Goal: Information Seeking & Learning: Find specific fact

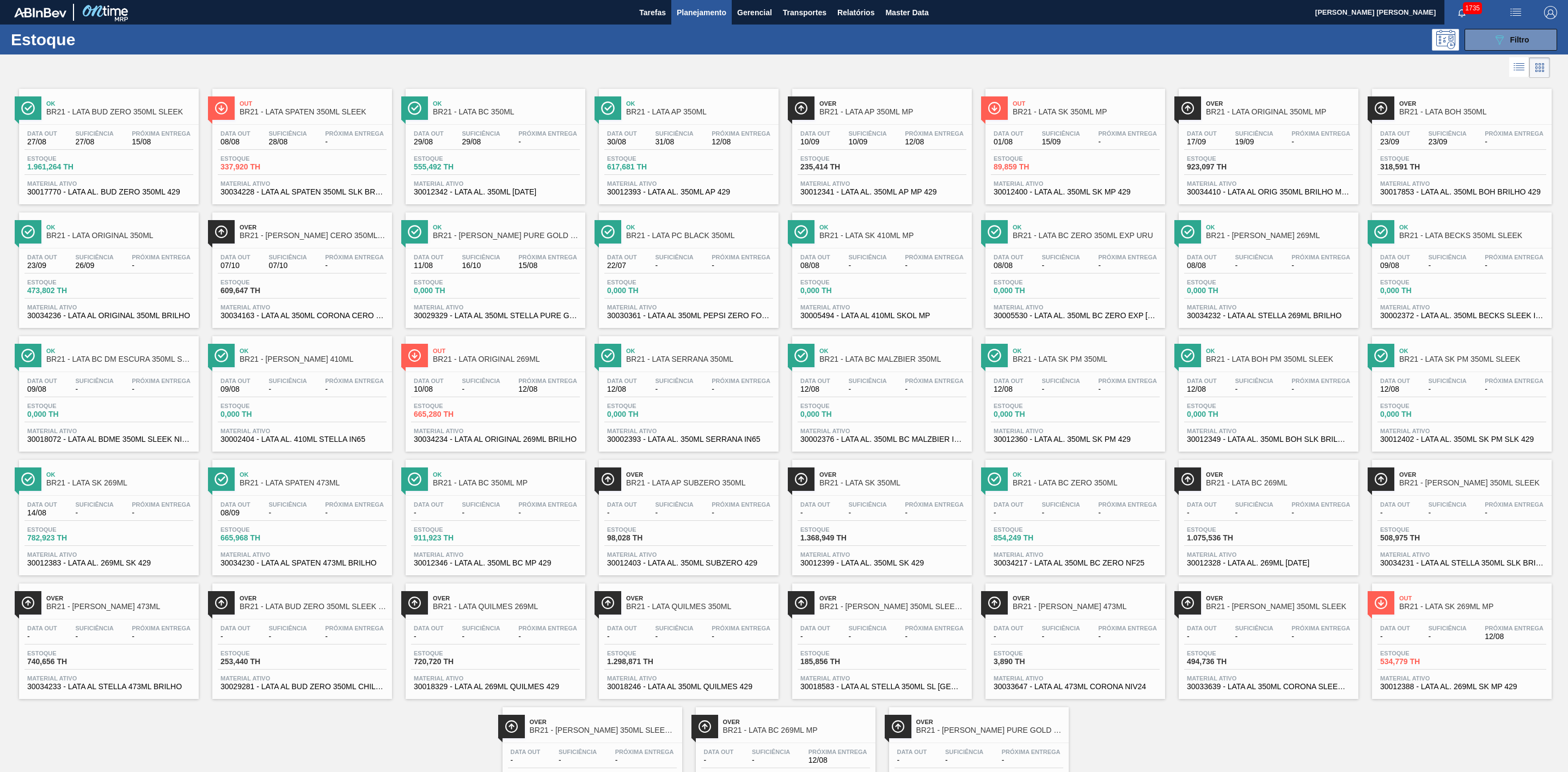
click at [973, 515] on span "Over" at bounding box center [989, 722] width 147 height 6
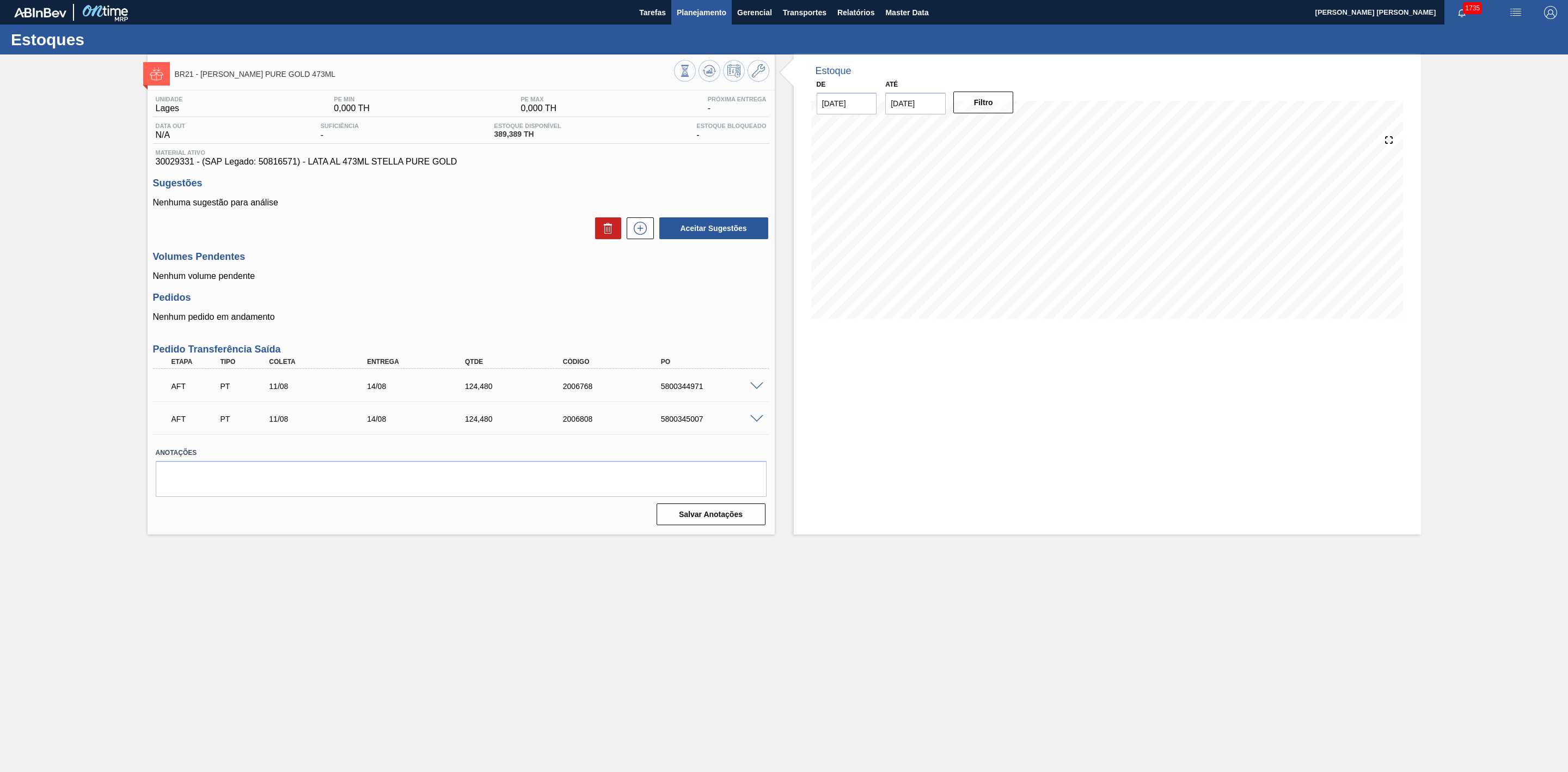
click at [710, 17] on span "Planejamento" at bounding box center [702, 13] width 49 height 13
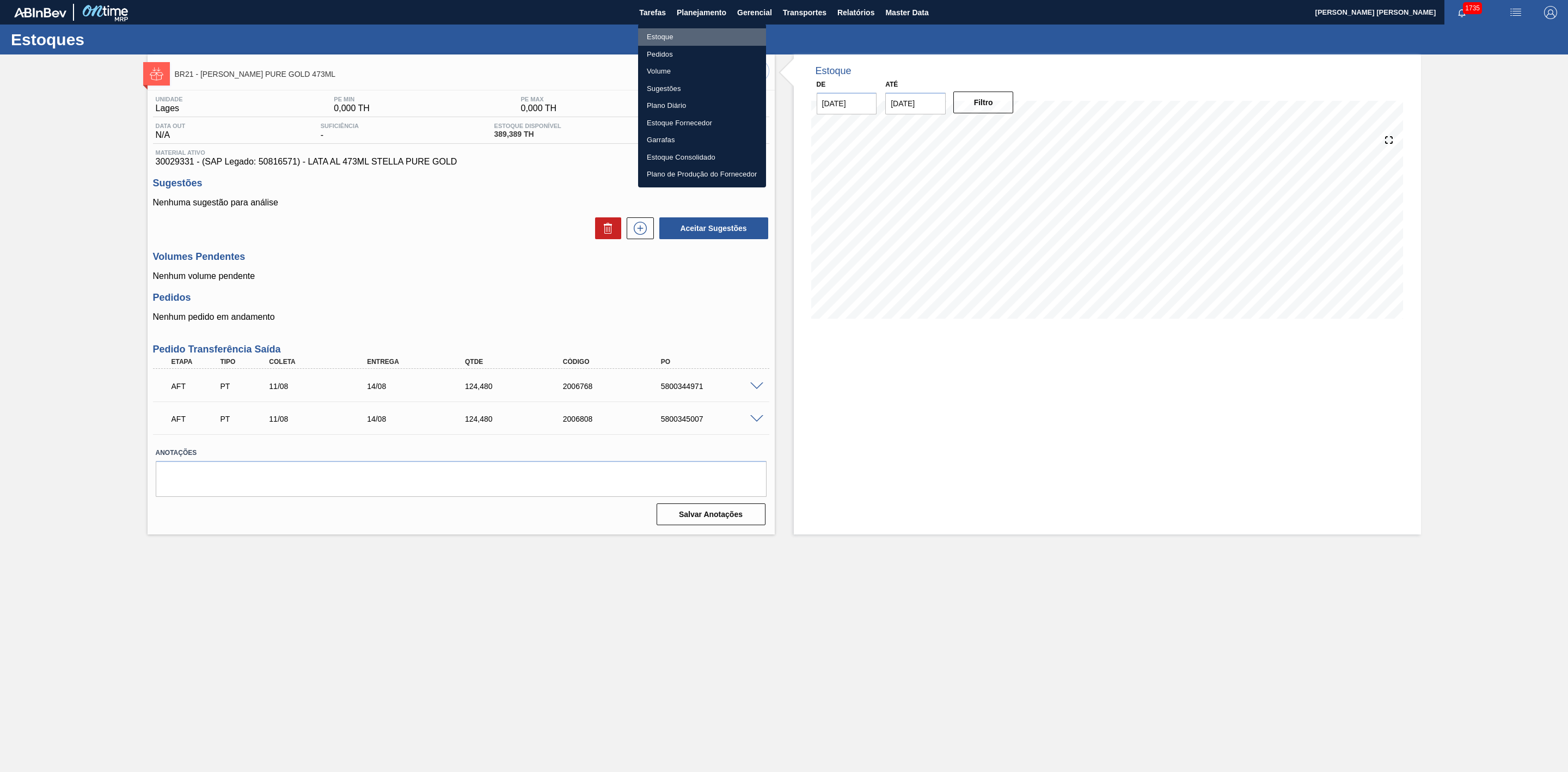
click at [659, 38] on li "Estoque" at bounding box center [702, 37] width 128 height 17
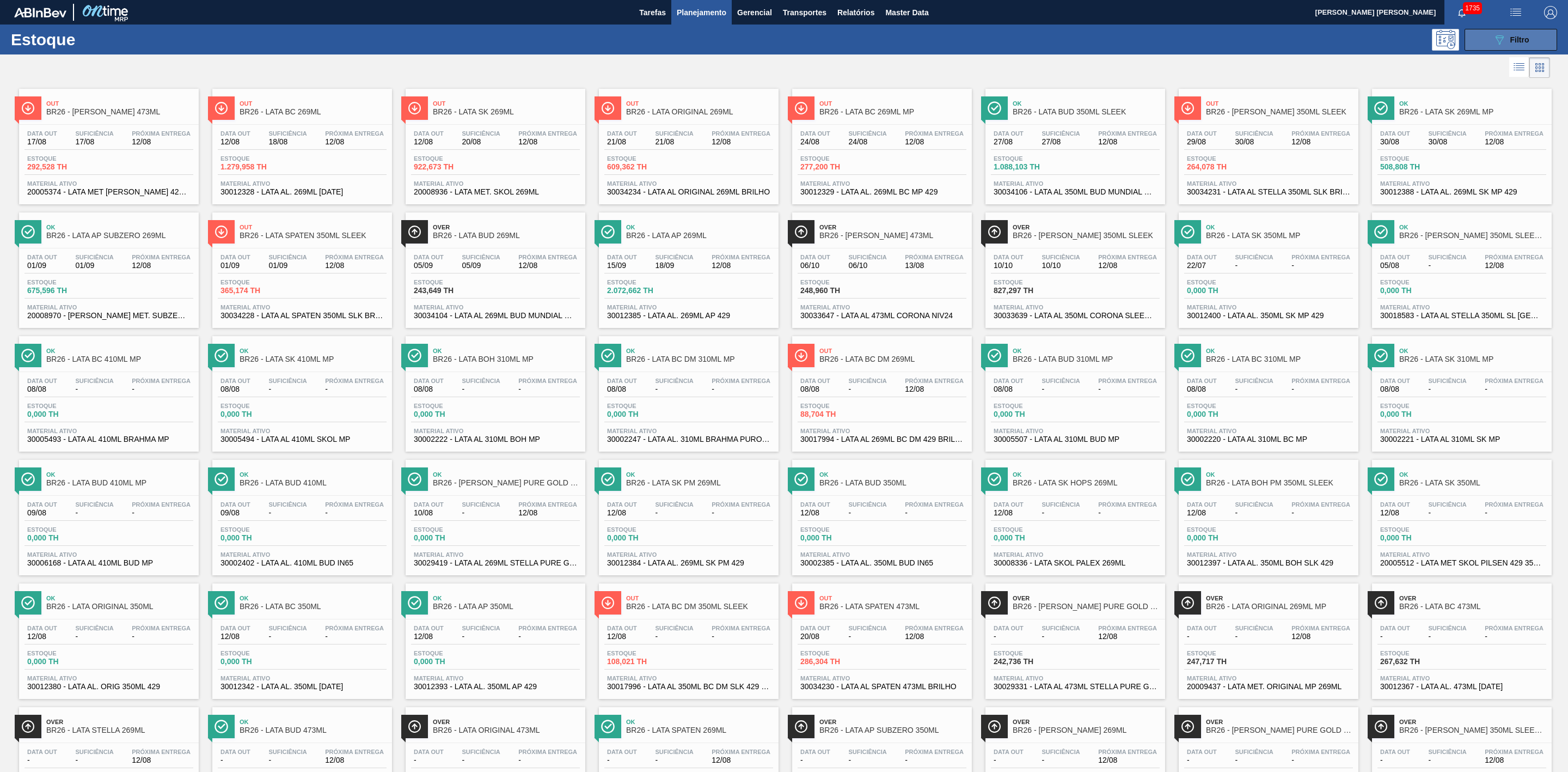
click at [1045, 36] on icon "089F7B8B-B2A5-4AFE-B5C0-19BA573D28AC" at bounding box center [1500, 40] width 13 height 13
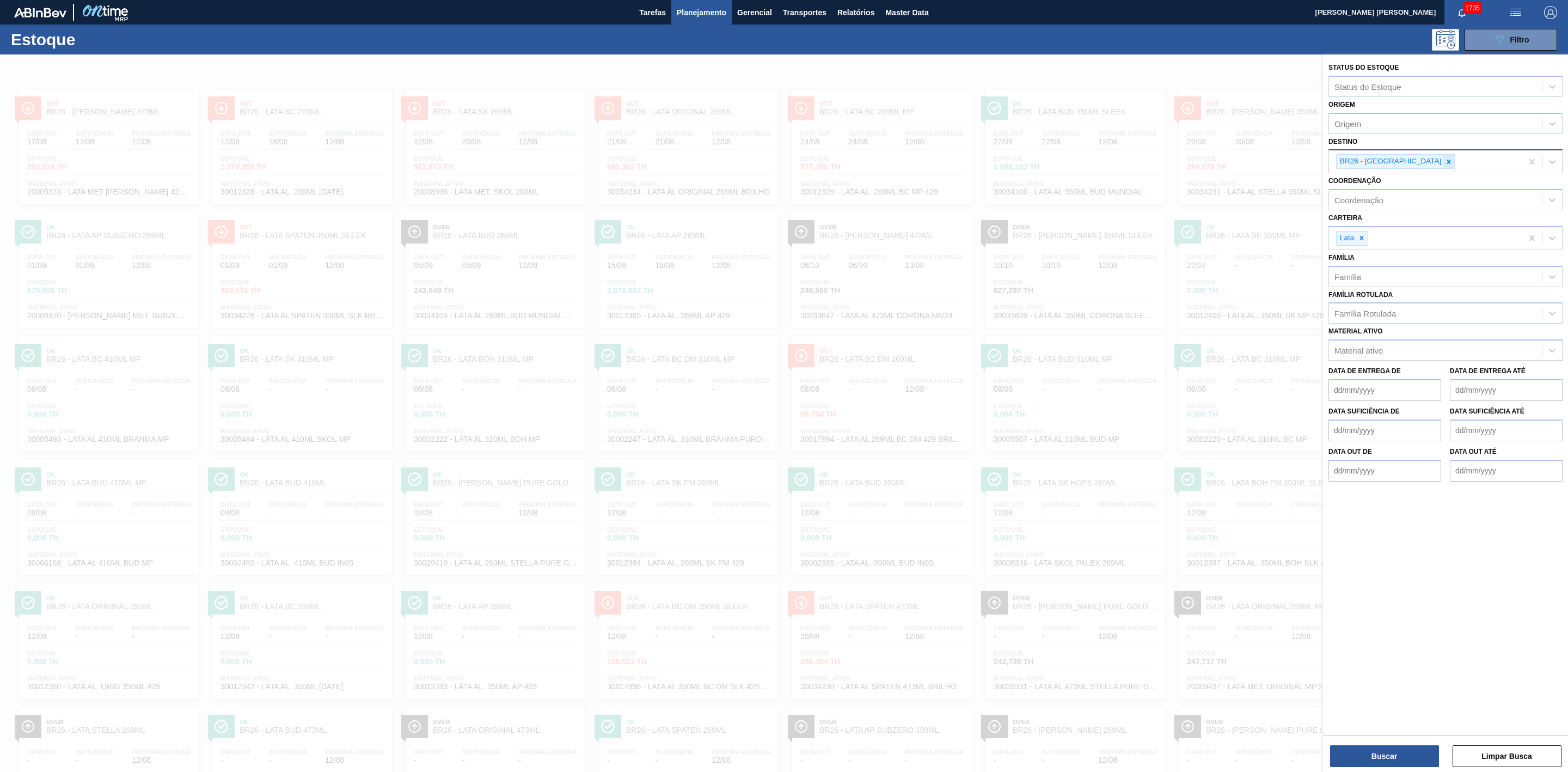
click at [1045, 159] on icon at bounding box center [1449, 162] width 8 height 8
type input "21"
click at [1045, 182] on div "BR21 - Lages" at bounding box center [1446, 189] width 234 height 20
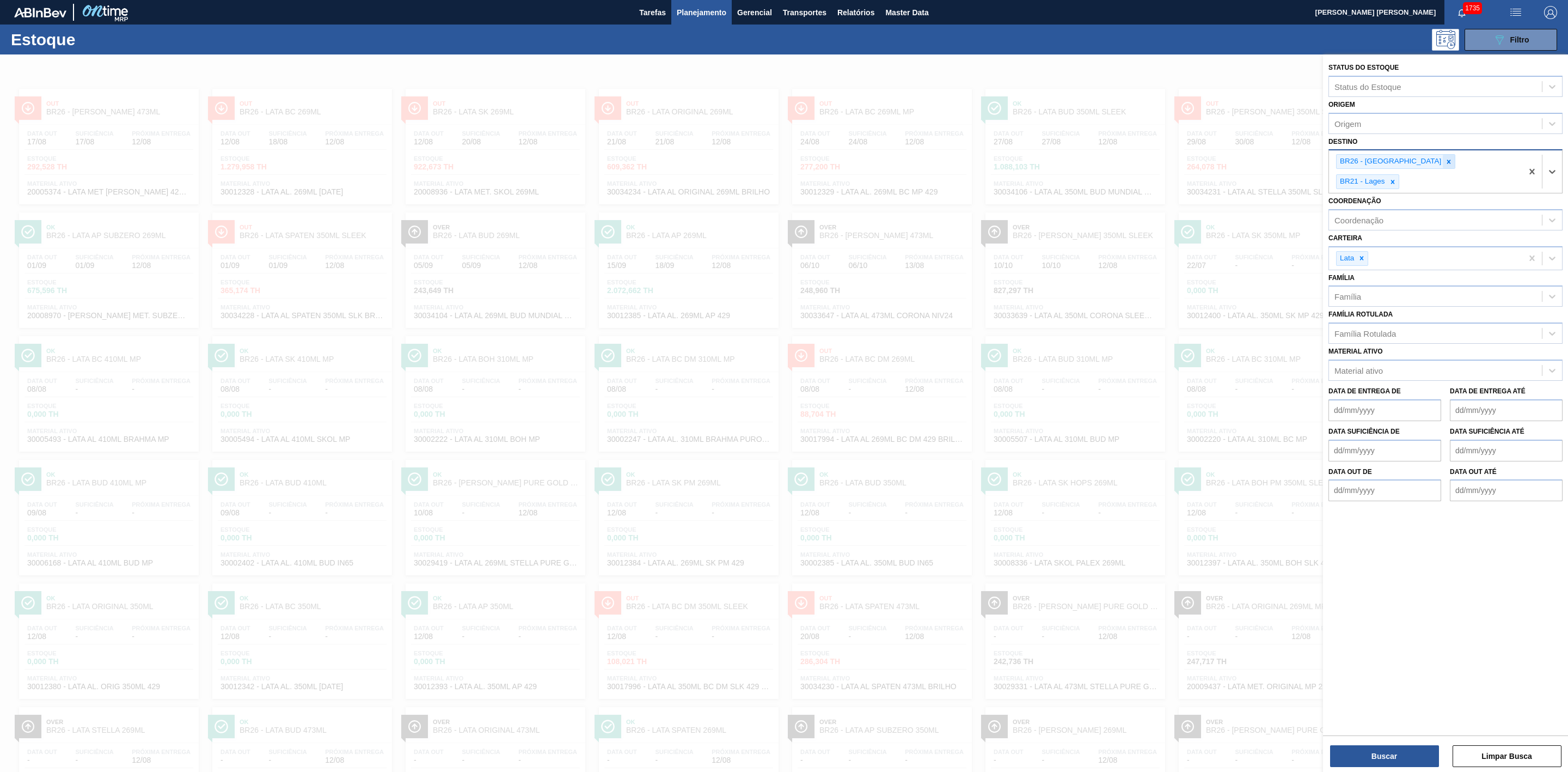
click at [1045, 166] on div at bounding box center [1449, 161] width 12 height 14
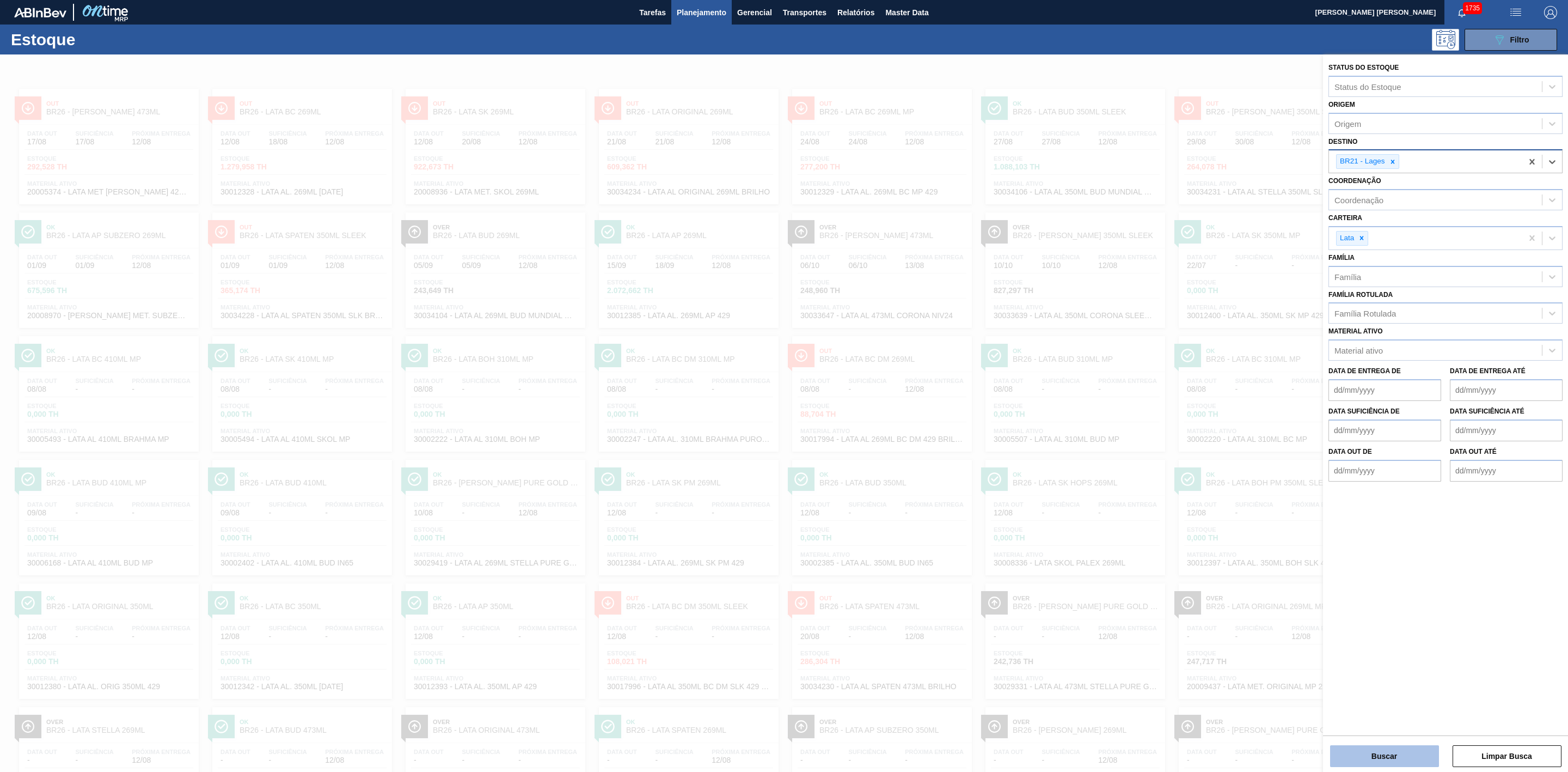
click at [1045, 515] on button "Buscar" at bounding box center [1385, 755] width 109 height 21
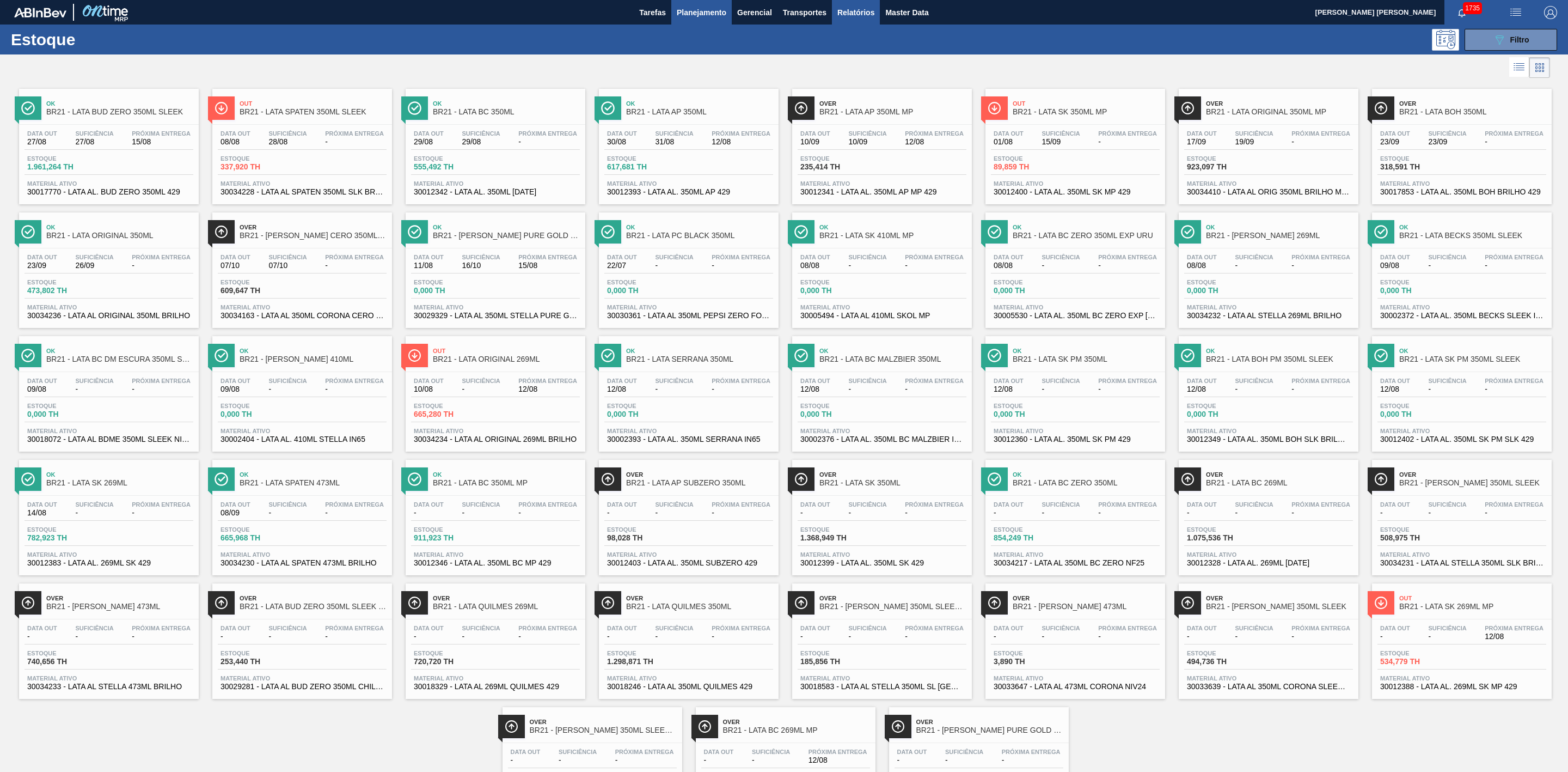
click at [853, 17] on span "Relatórios" at bounding box center [856, 13] width 37 height 13
click at [1481, 36] on button "089F7B8B-B2A5-4AFE-B5C0-19BA573D28AC Filtro" at bounding box center [1511, 39] width 93 height 21
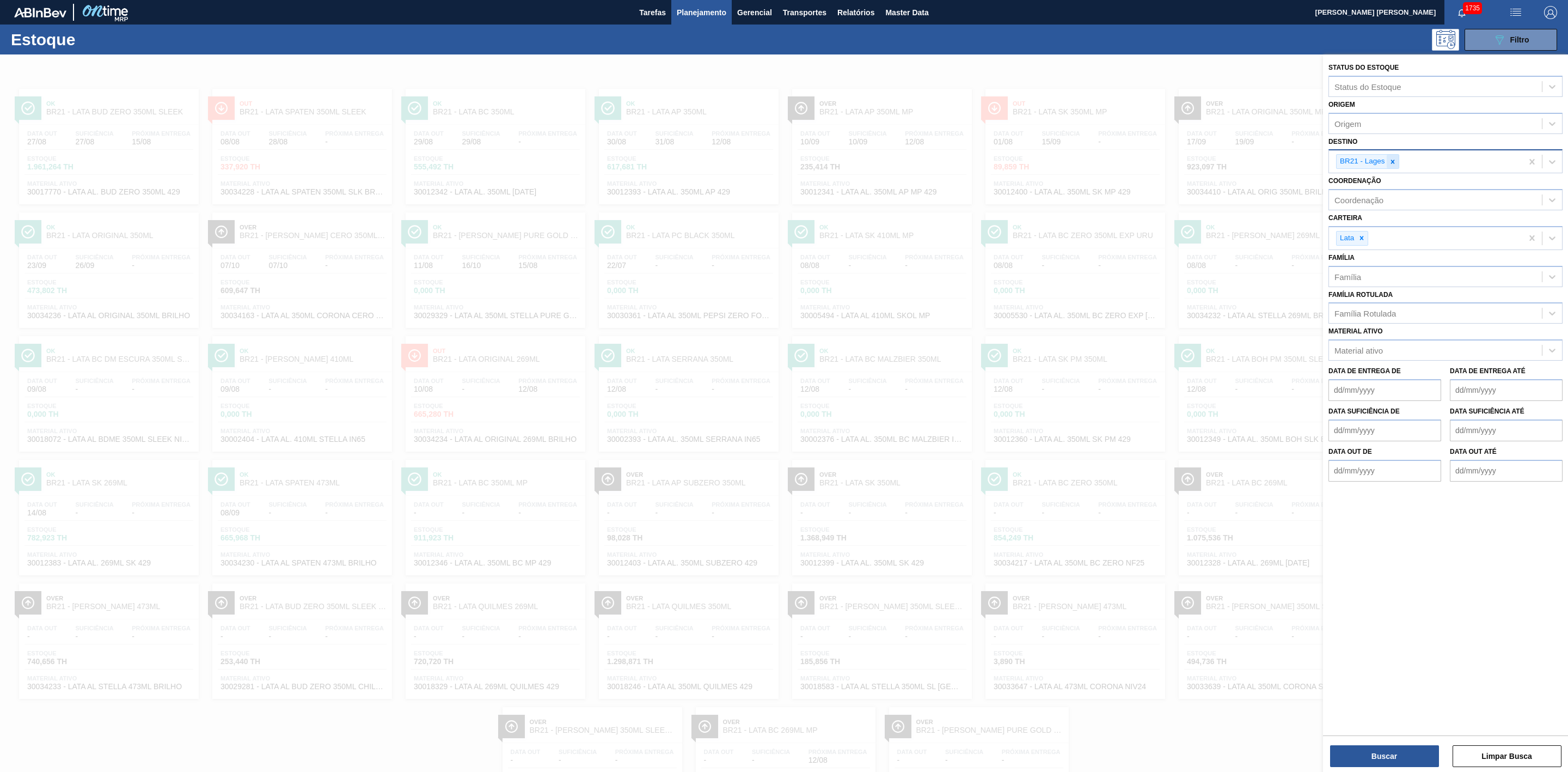
click at [1389, 160] on icon at bounding box center [1393, 162] width 8 height 8
type input "26"
click at [1377, 183] on div "BR26 - Uberlândia" at bounding box center [1446, 187] width 234 height 20
click at [1393, 754] on button "Buscar" at bounding box center [1385, 755] width 109 height 21
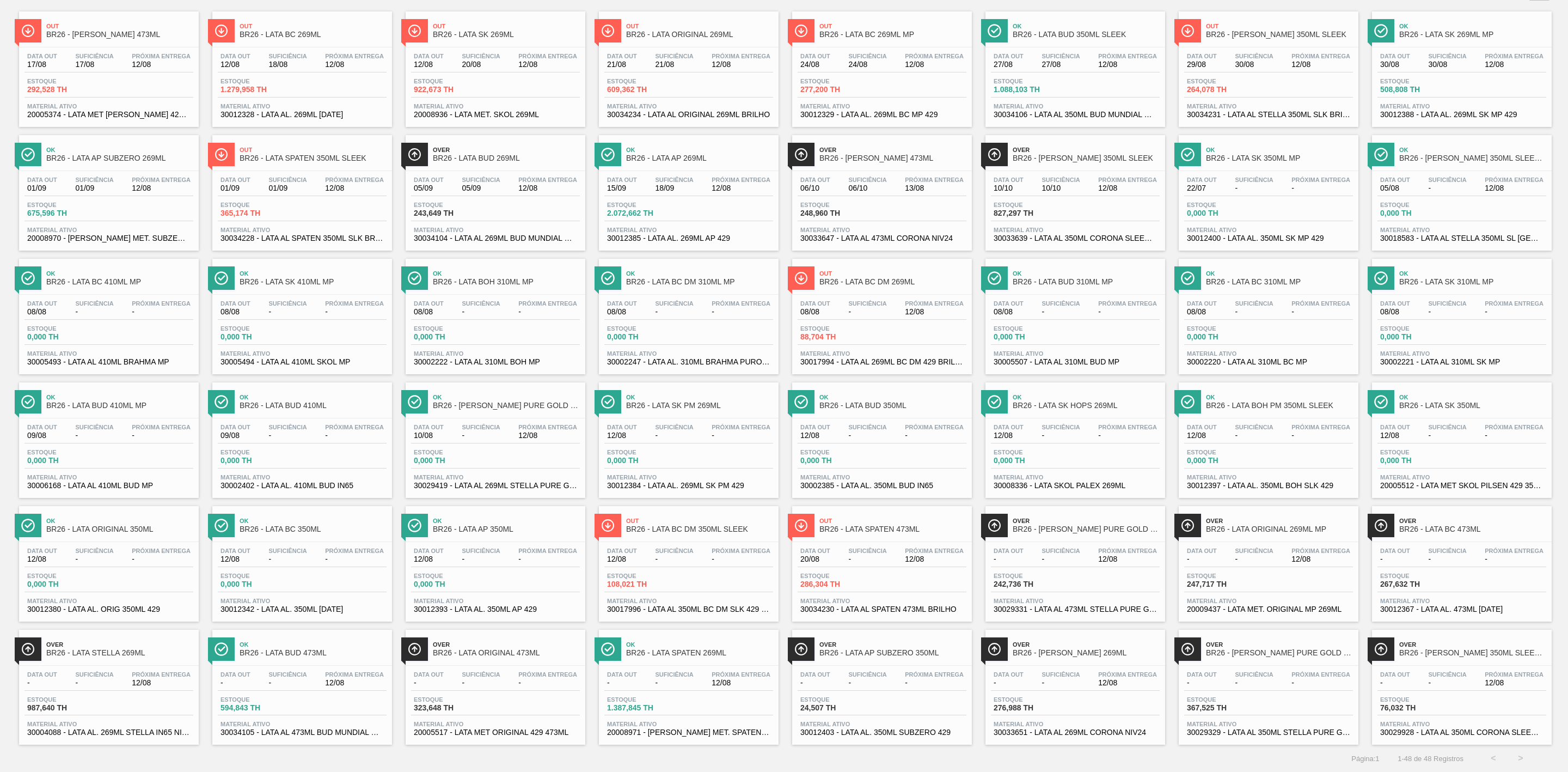
scroll to position [95, 0]
click at [1067, 525] on span "BR26 - LATA STELLA PURE GOLD 473ML" at bounding box center [1086, 529] width 147 height 8
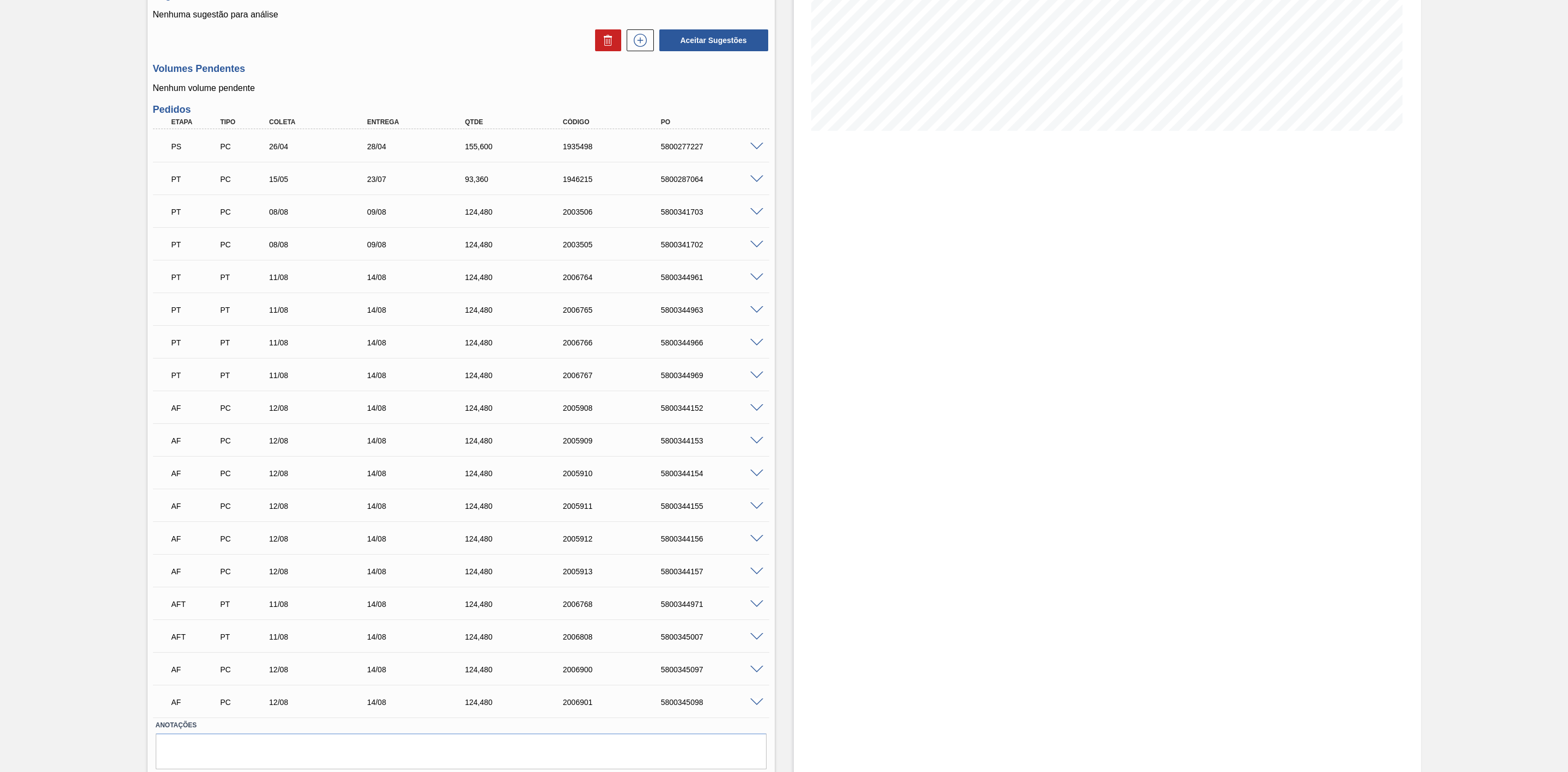
scroll to position [225, 0]
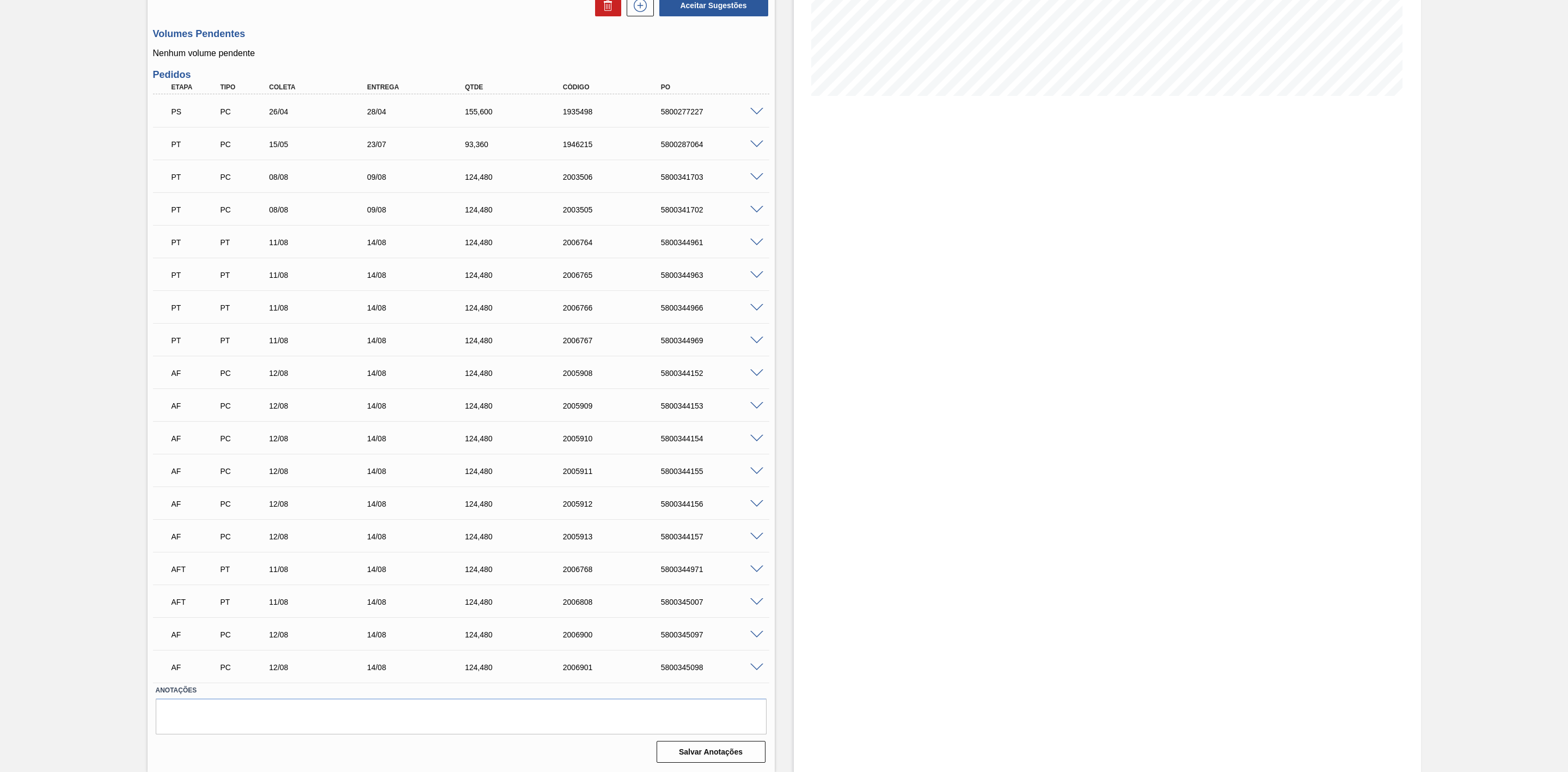
click at [752, 570] on span at bounding box center [757, 569] width 13 height 8
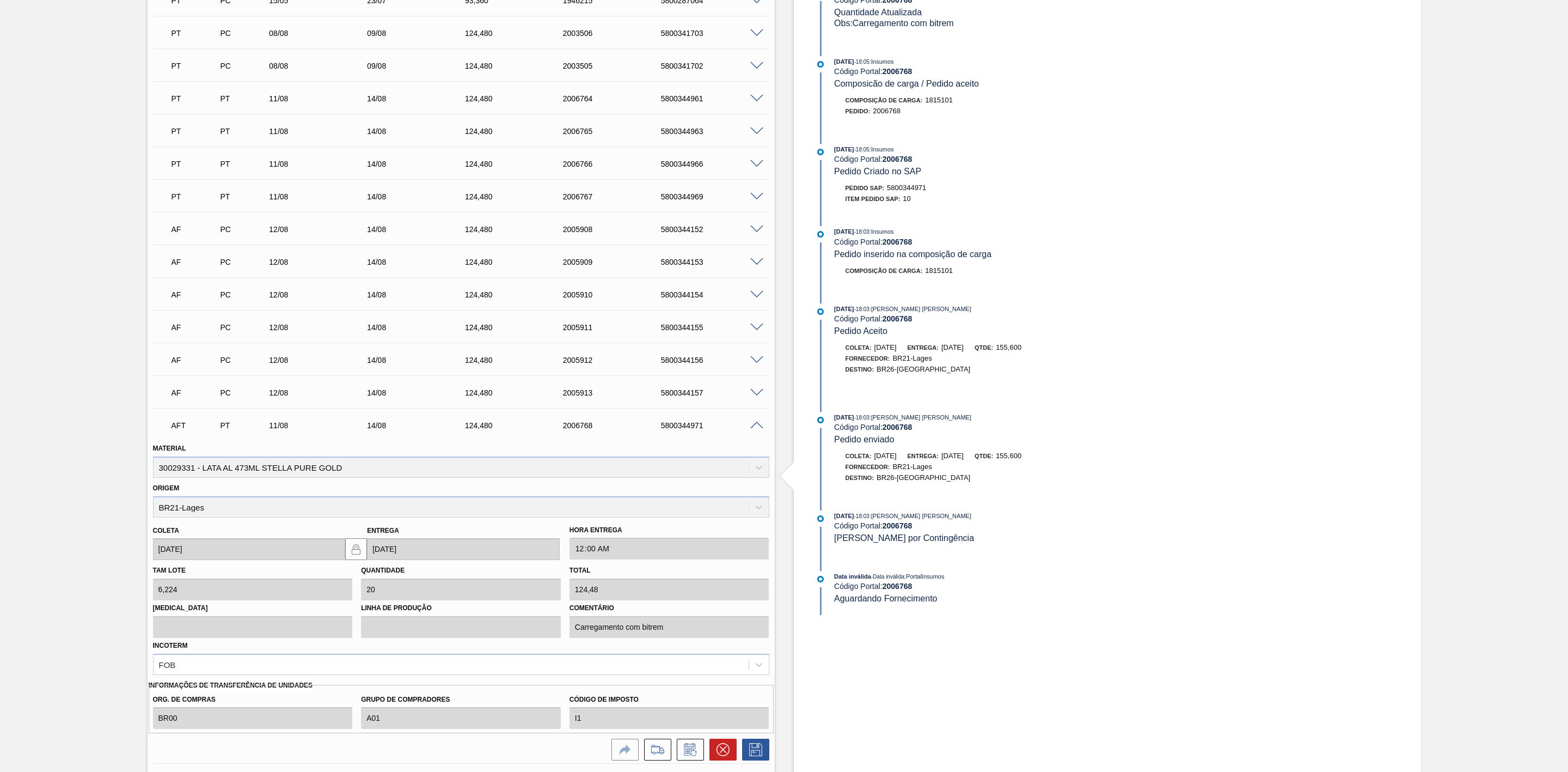
scroll to position [388, 0]
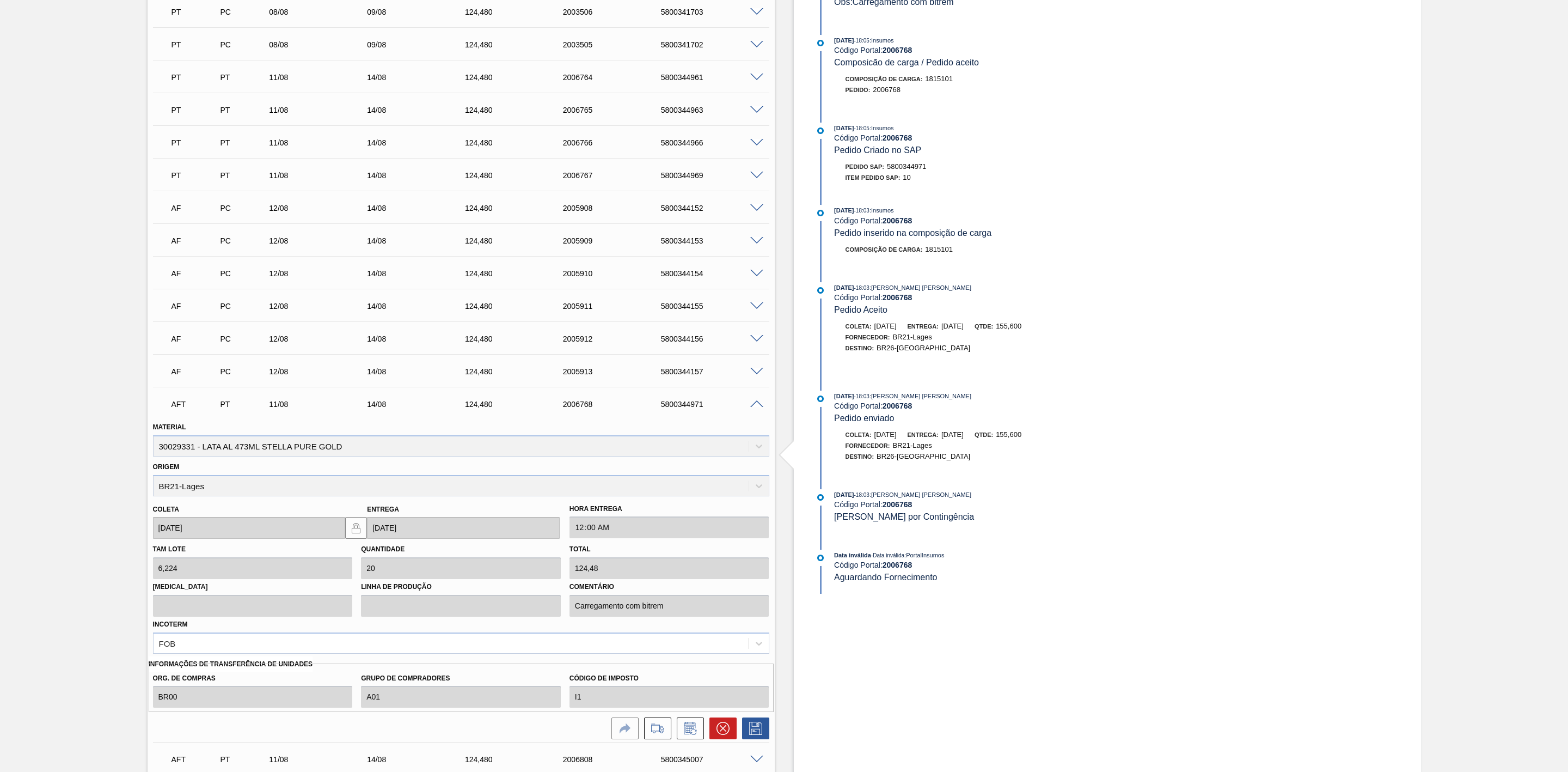
click at [753, 408] on span at bounding box center [757, 404] width 13 height 8
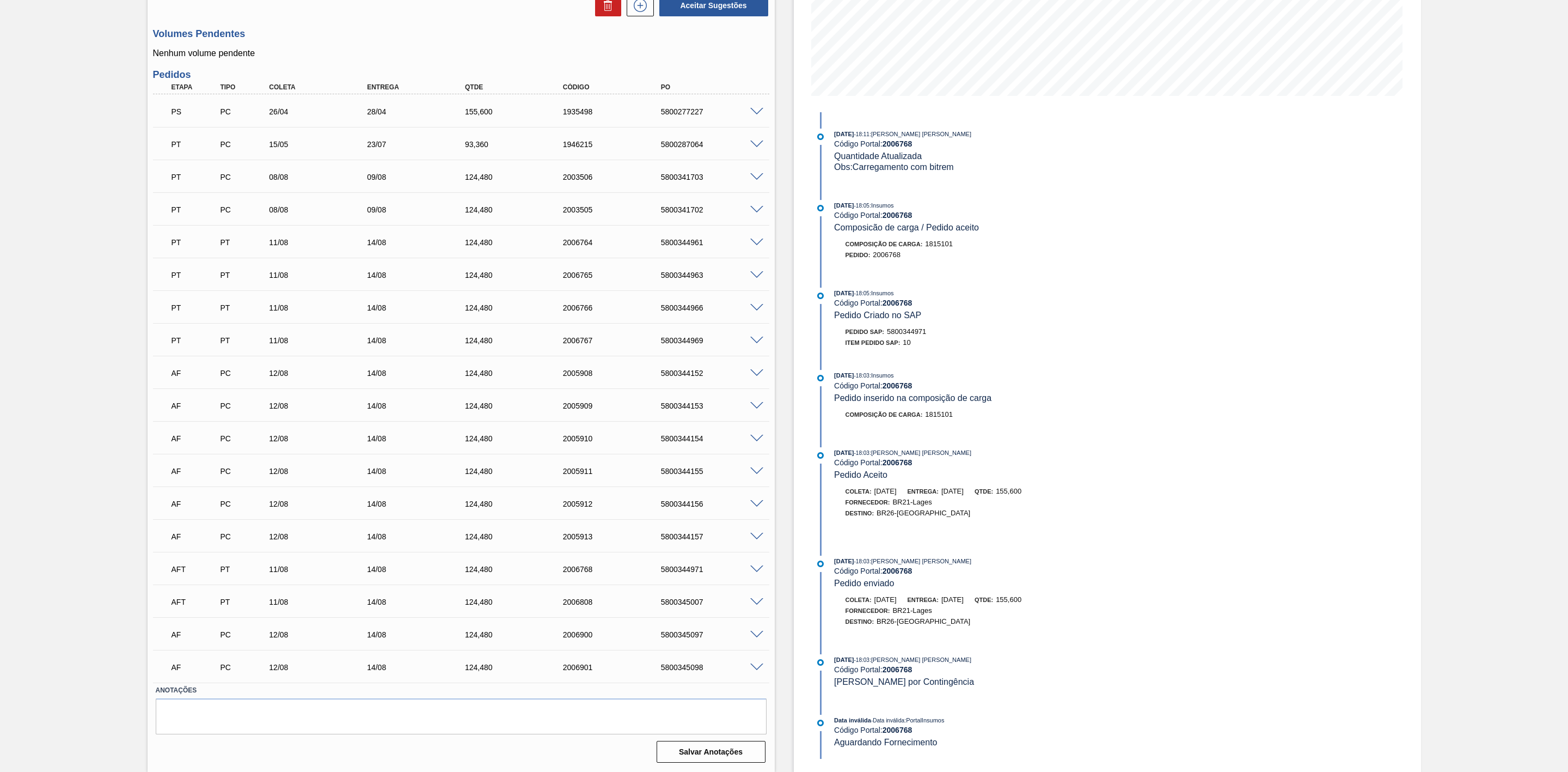
click at [752, 240] on span at bounding box center [757, 242] width 13 height 8
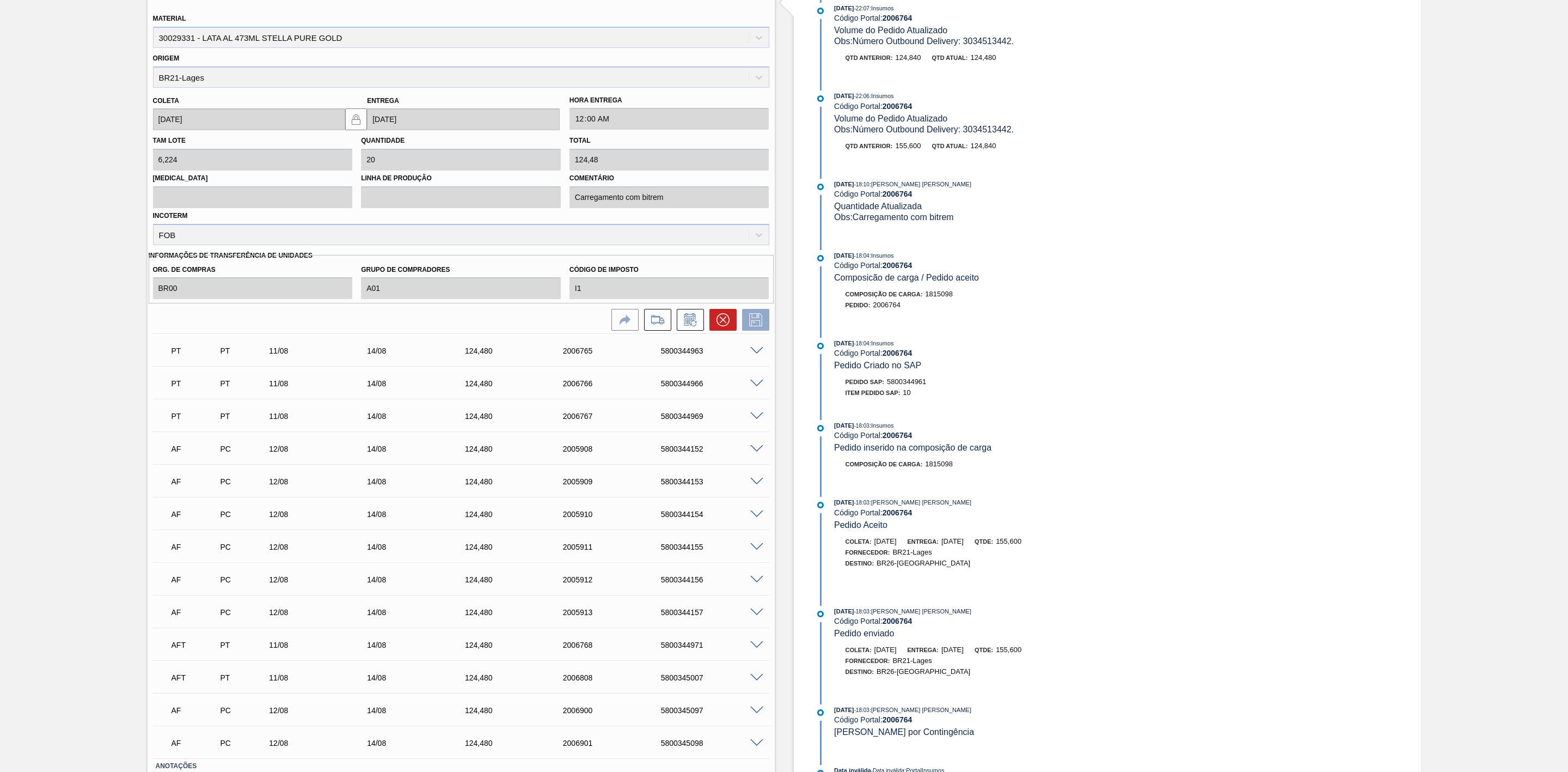
scroll to position [388, 0]
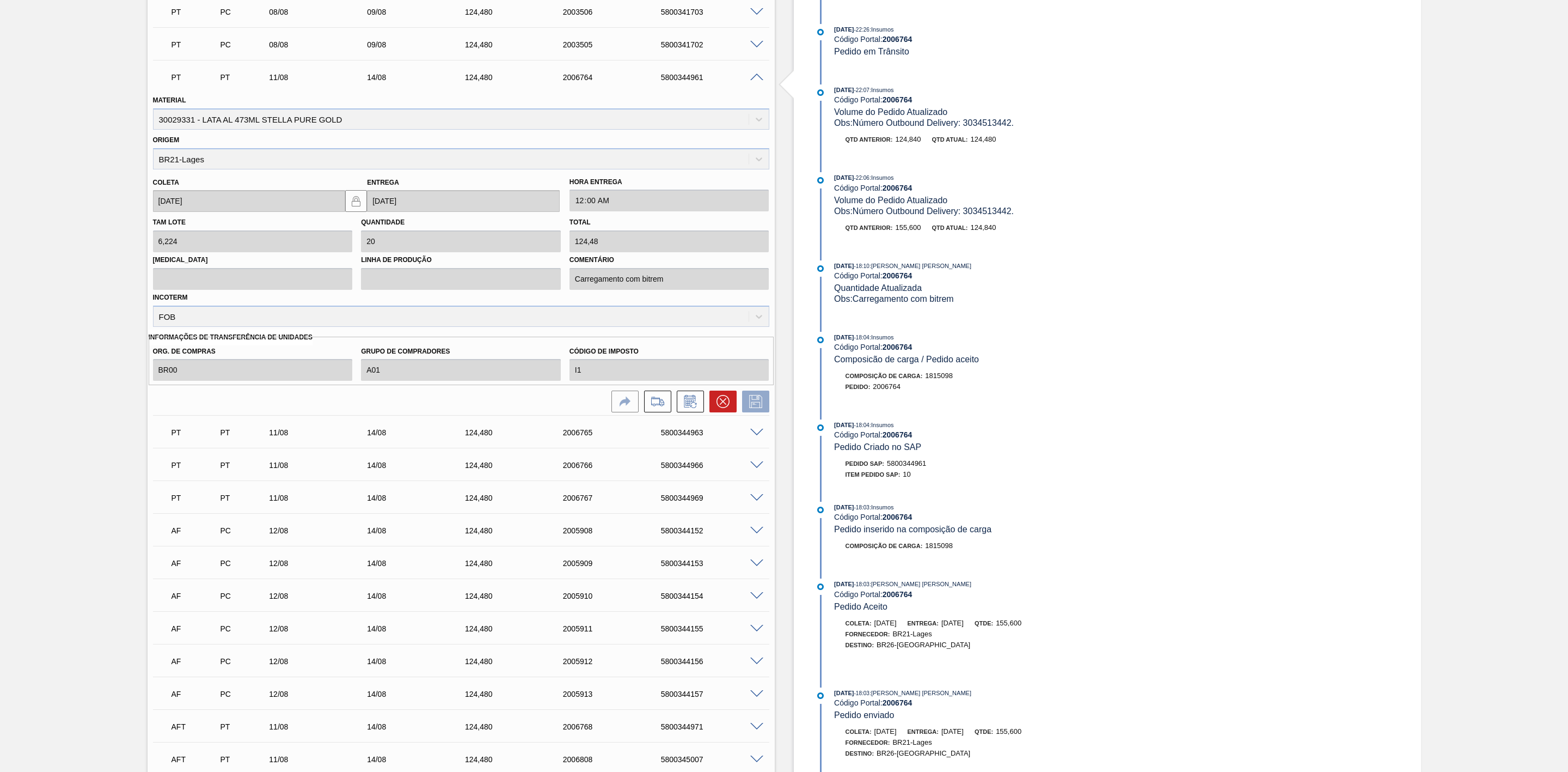
click at [757, 435] on span at bounding box center [757, 433] width 13 height 8
type input "Carregamento com bitrem"
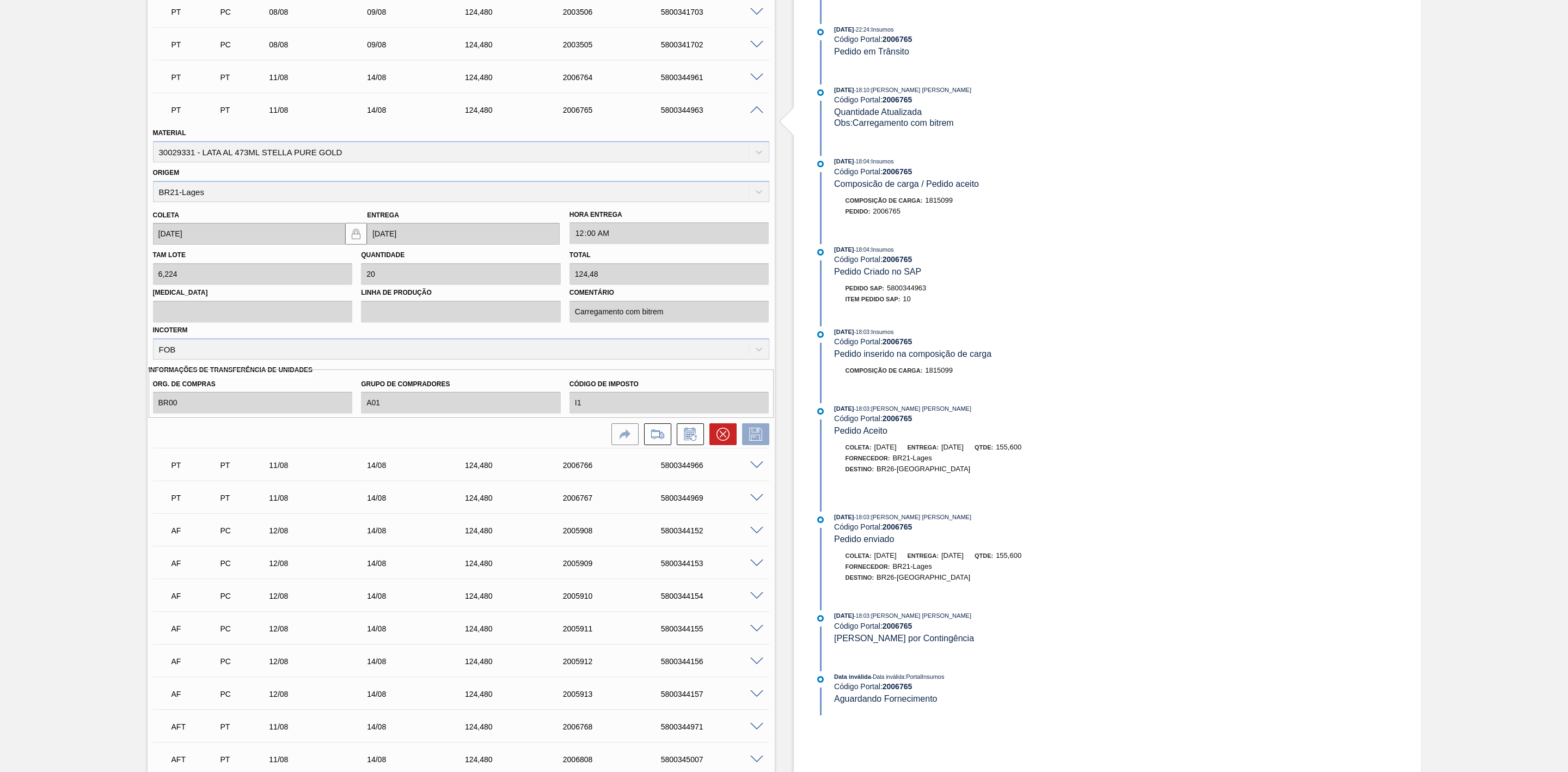
click at [750, 114] on span at bounding box center [757, 110] width 13 height 8
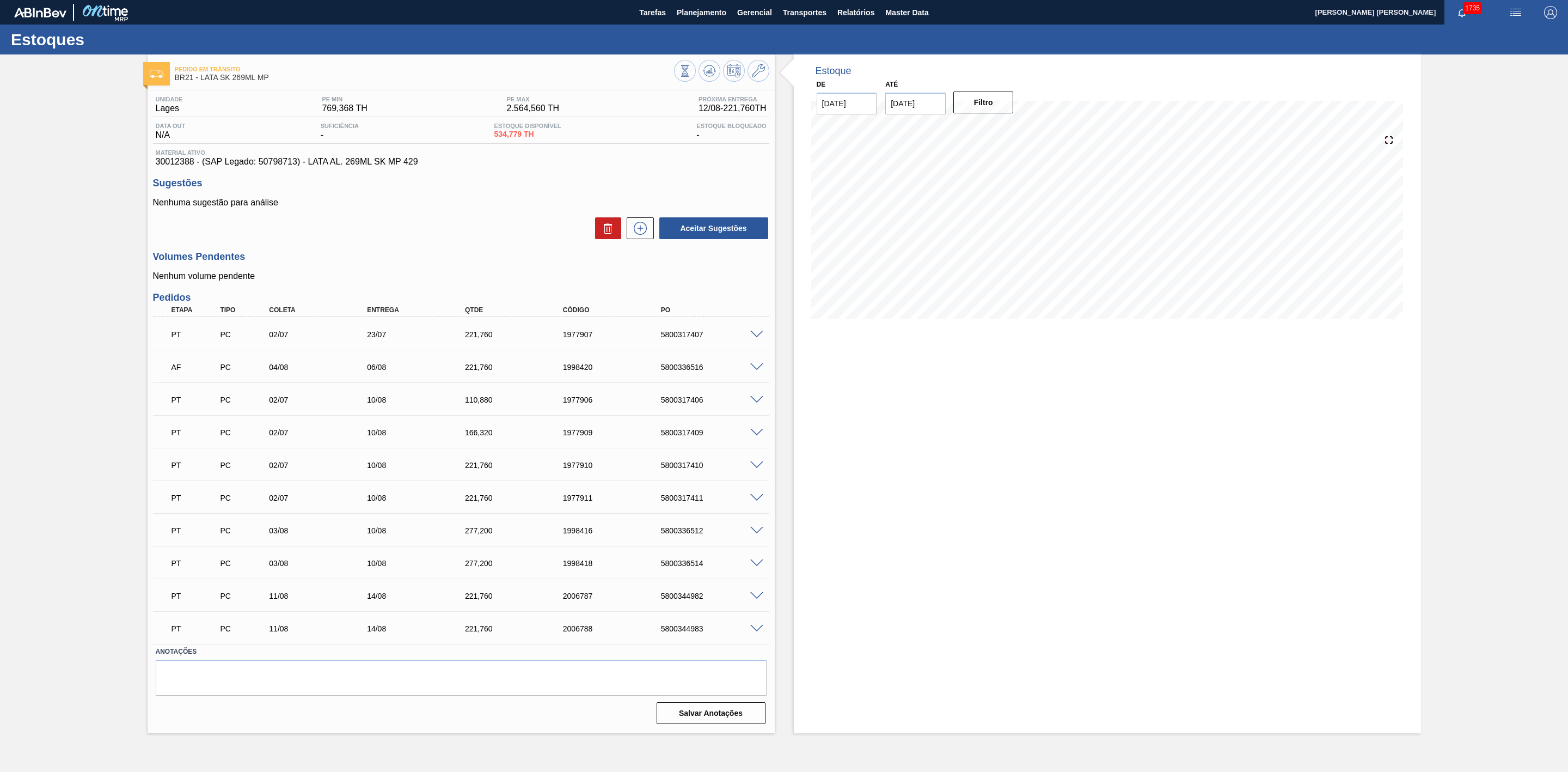
click at [758, 334] on span at bounding box center [757, 334] width 13 height 8
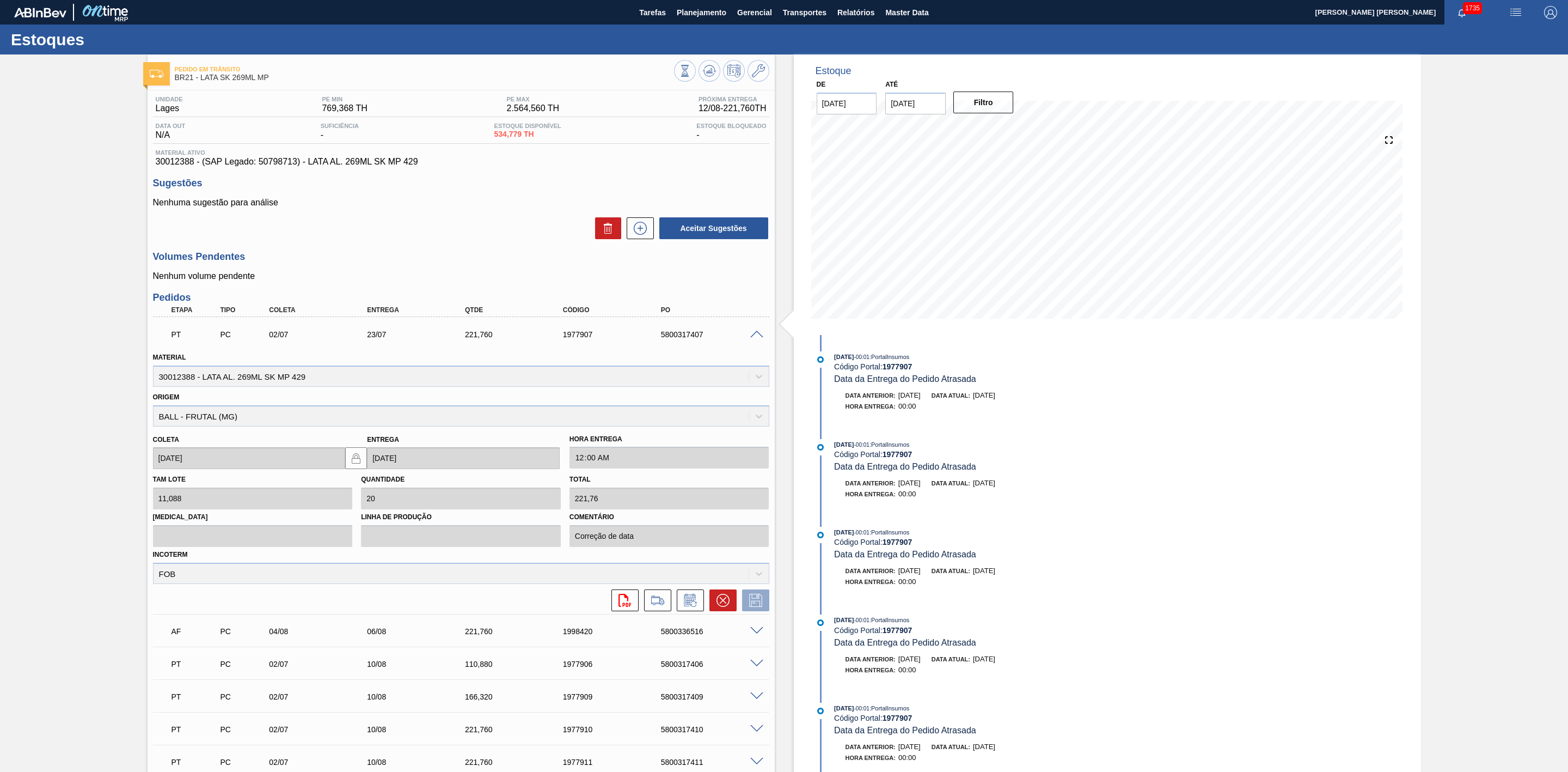
click at [758, 334] on span at bounding box center [757, 334] width 13 height 8
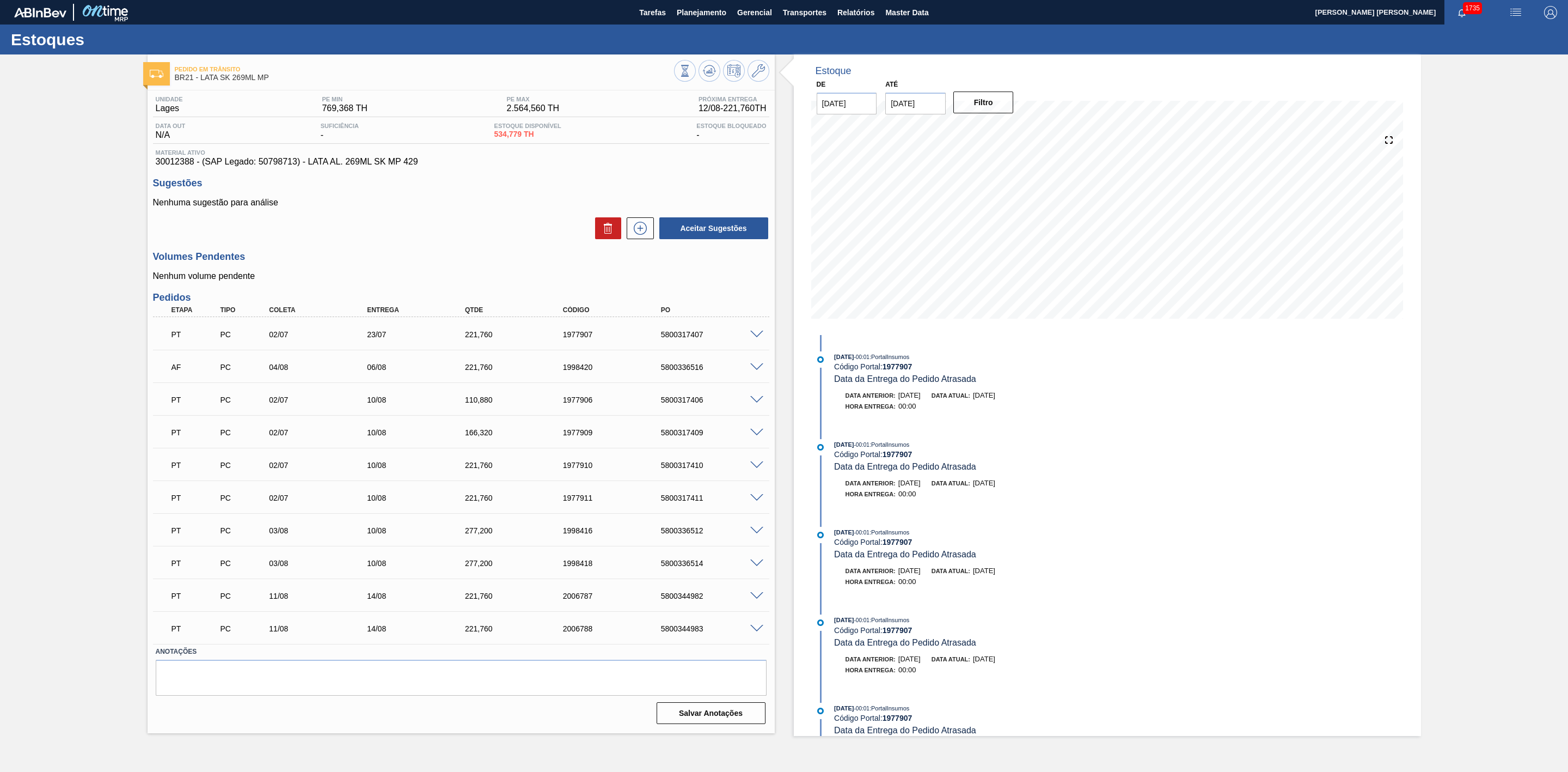
click at [679, 338] on div "5800317407" at bounding box center [715, 334] width 113 height 9
copy div "5800317407"
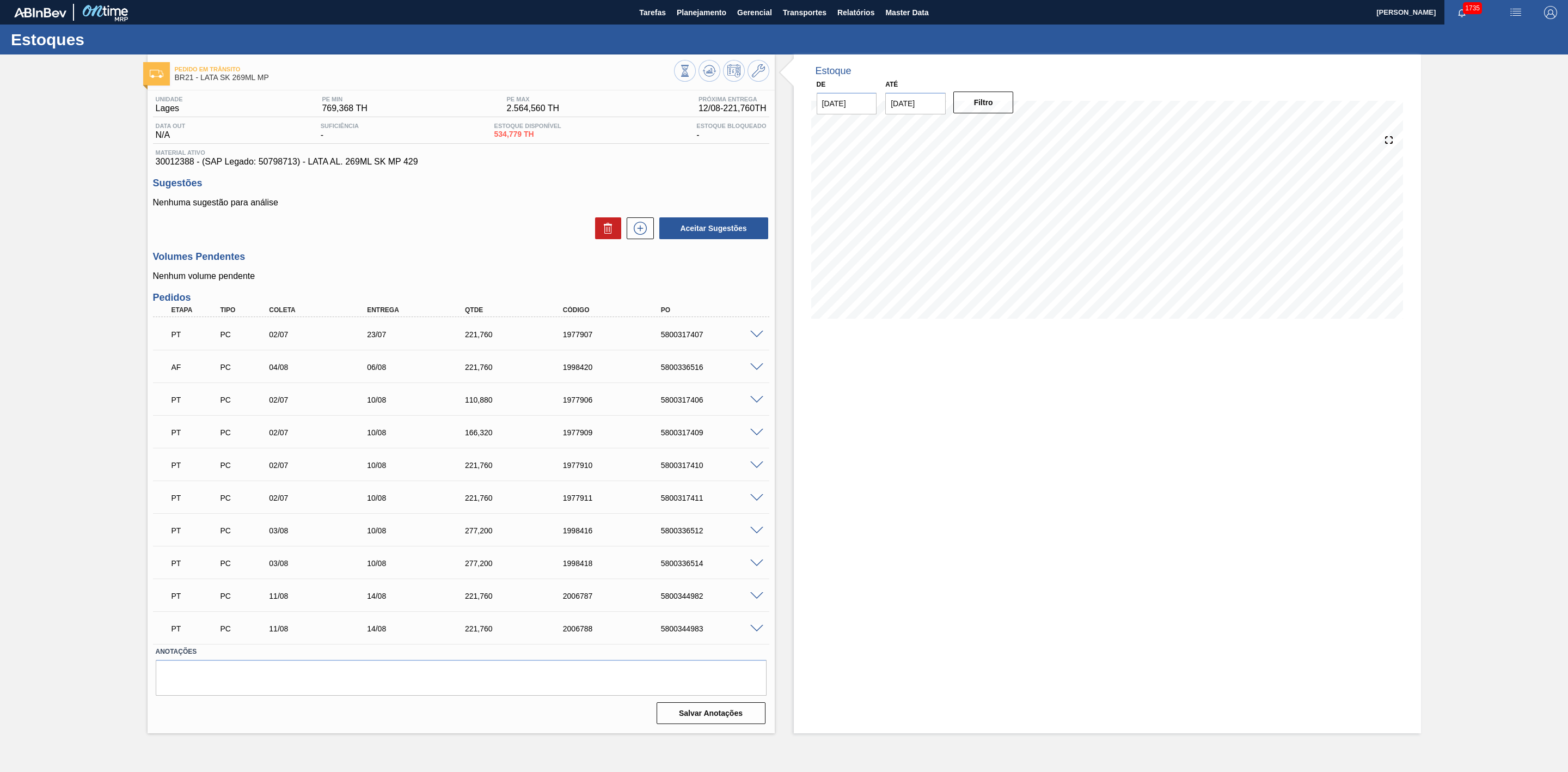
click at [684, 332] on div "PT PC 02/07 23/07 221,760 1977907 5800317407" at bounding box center [458, 333] width 588 height 21
click at [684, 335] on div "5800317407" at bounding box center [715, 334] width 113 height 9
copy div "5800317407"
click at [10, 236] on div "Pedido em Trânsito BR21 - LATA SK 269ML MP Unidade Lages PE MIN 769,368 TH PE M…" at bounding box center [784, 394] width 1568 height 679
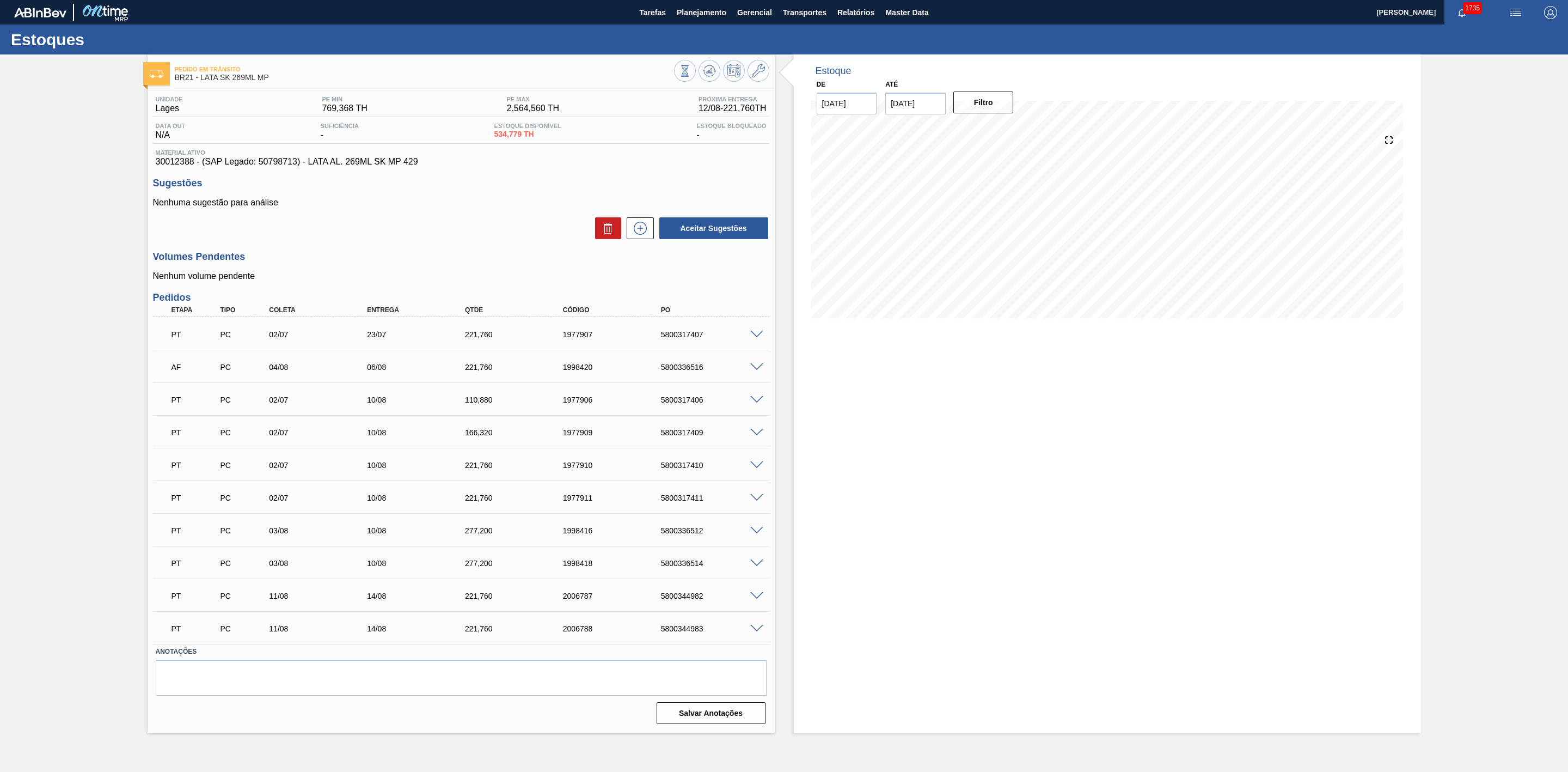
click at [688, 400] on div "5800317406" at bounding box center [715, 400] width 113 height 9
copy div "5800317406"
click at [673, 338] on div "5800317407" at bounding box center [715, 334] width 113 height 9
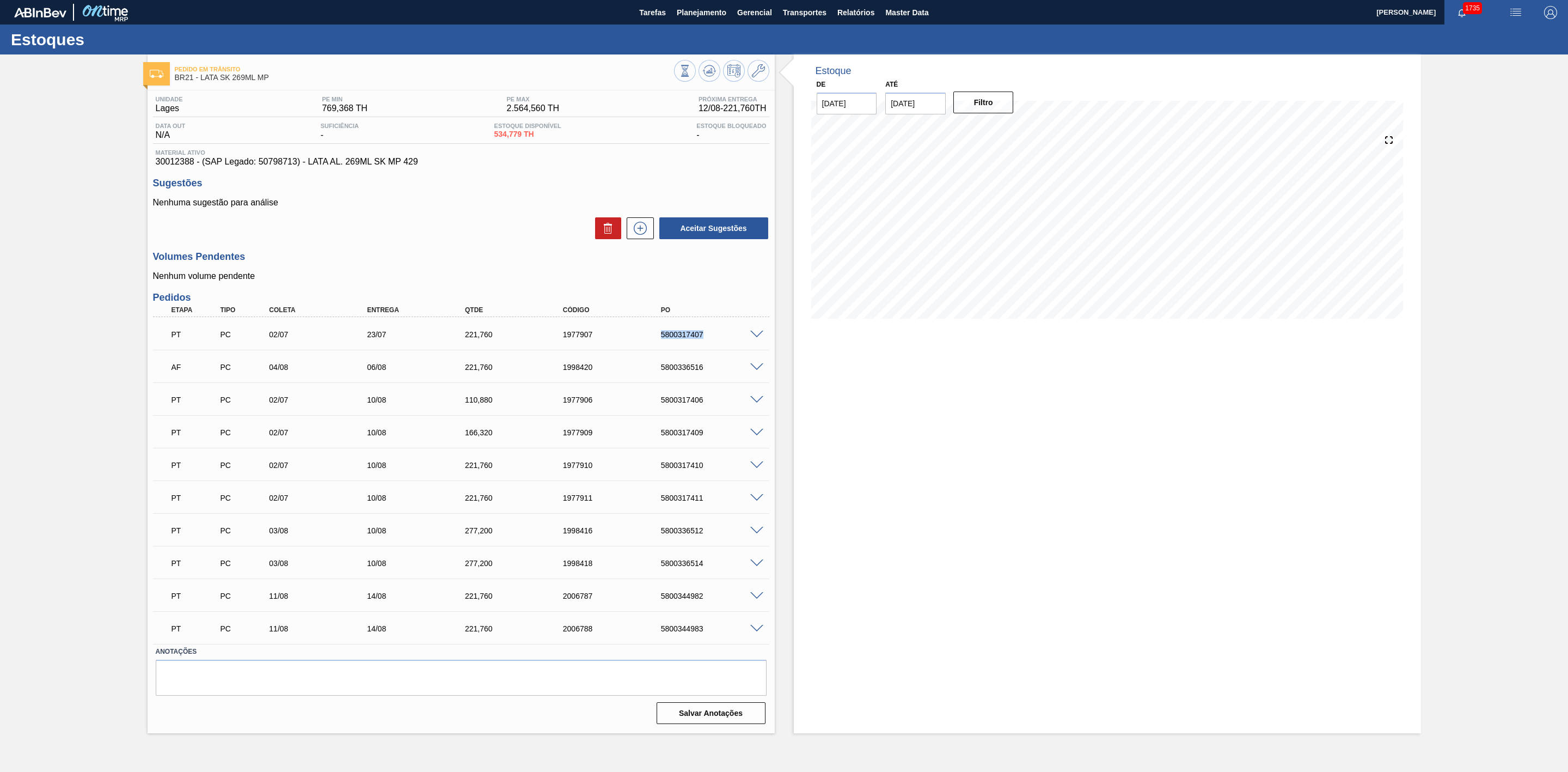
copy div "5800317407"
click at [684, 399] on div "5800317406" at bounding box center [715, 400] width 113 height 9
copy div "5800317406"
click at [684, 434] on div "5800317409" at bounding box center [715, 432] width 113 height 9
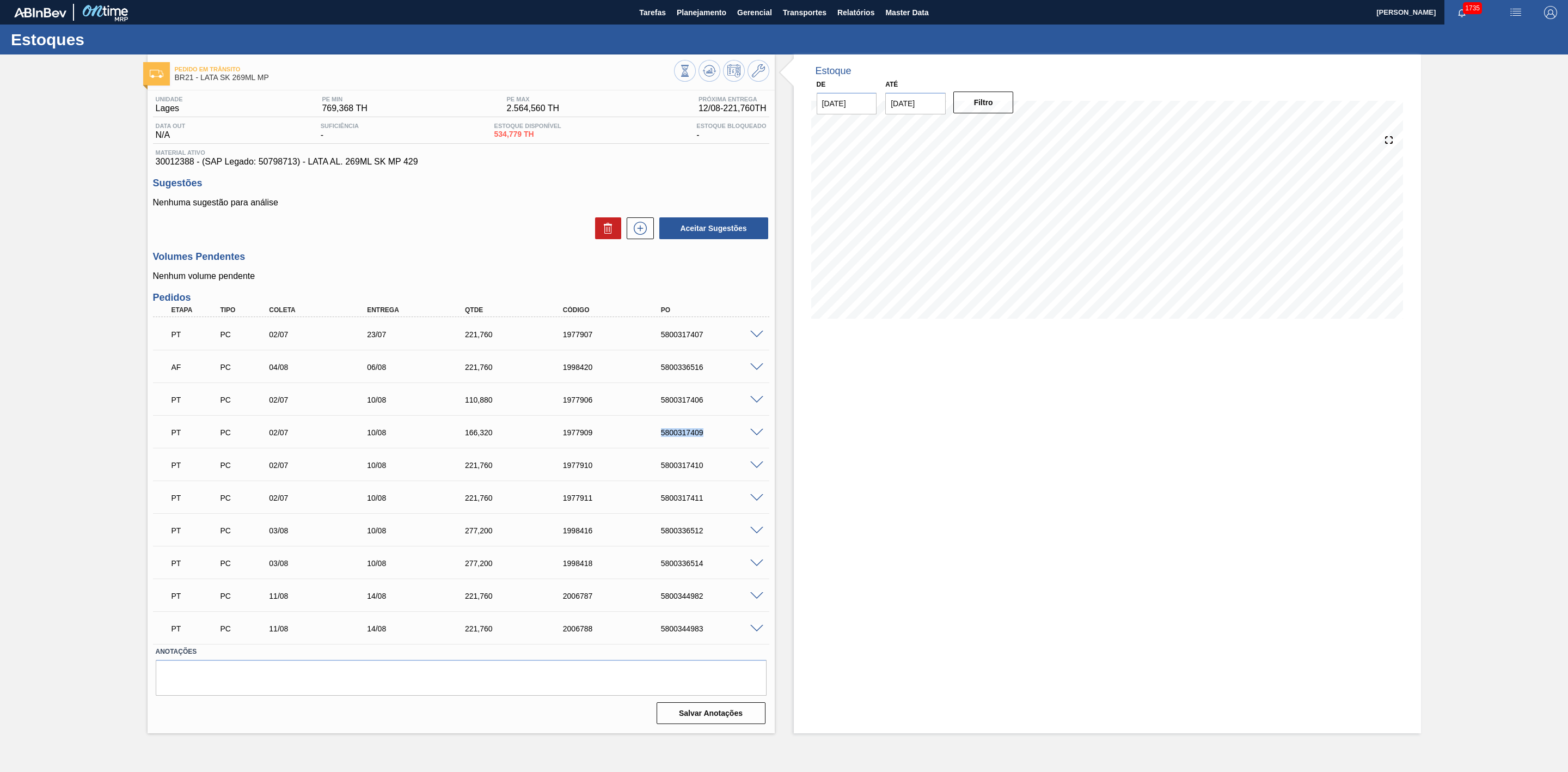
click at [684, 433] on div "5800317409" at bounding box center [715, 432] width 113 height 9
copy div "5800317409"
click at [693, 464] on div "5800317410" at bounding box center [715, 465] width 113 height 9
click at [693, 463] on div "5800317410" at bounding box center [715, 465] width 113 height 9
copy div "5800317410"
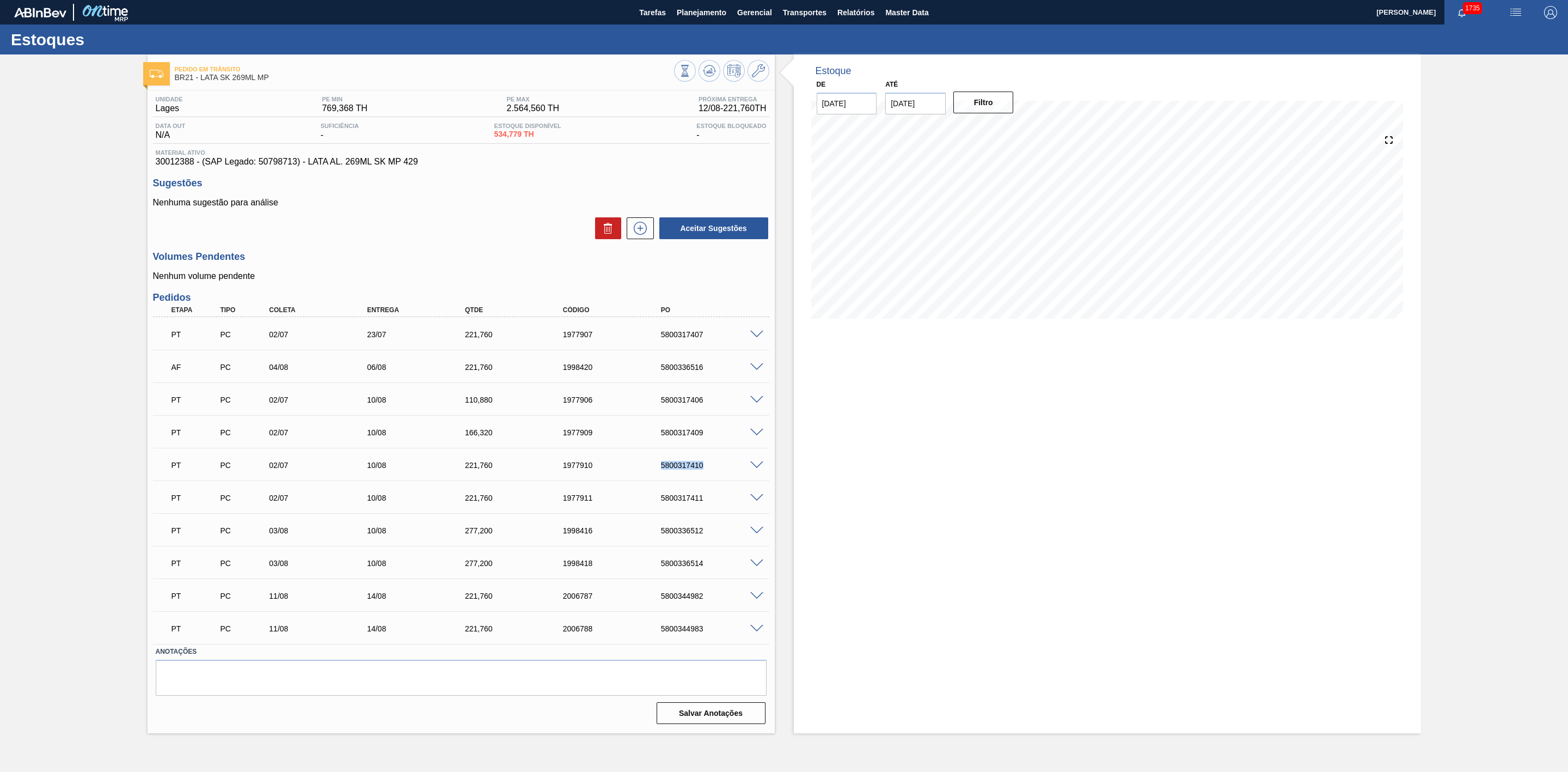
click at [681, 499] on div "5800317411" at bounding box center [715, 497] width 113 height 9
copy div "5800317411"
click at [678, 528] on div "PT PC 03/08 10/08 277,200 1998416 5800336512" at bounding box center [458, 529] width 588 height 21
click at [679, 533] on div "5800336512" at bounding box center [715, 531] width 113 height 9
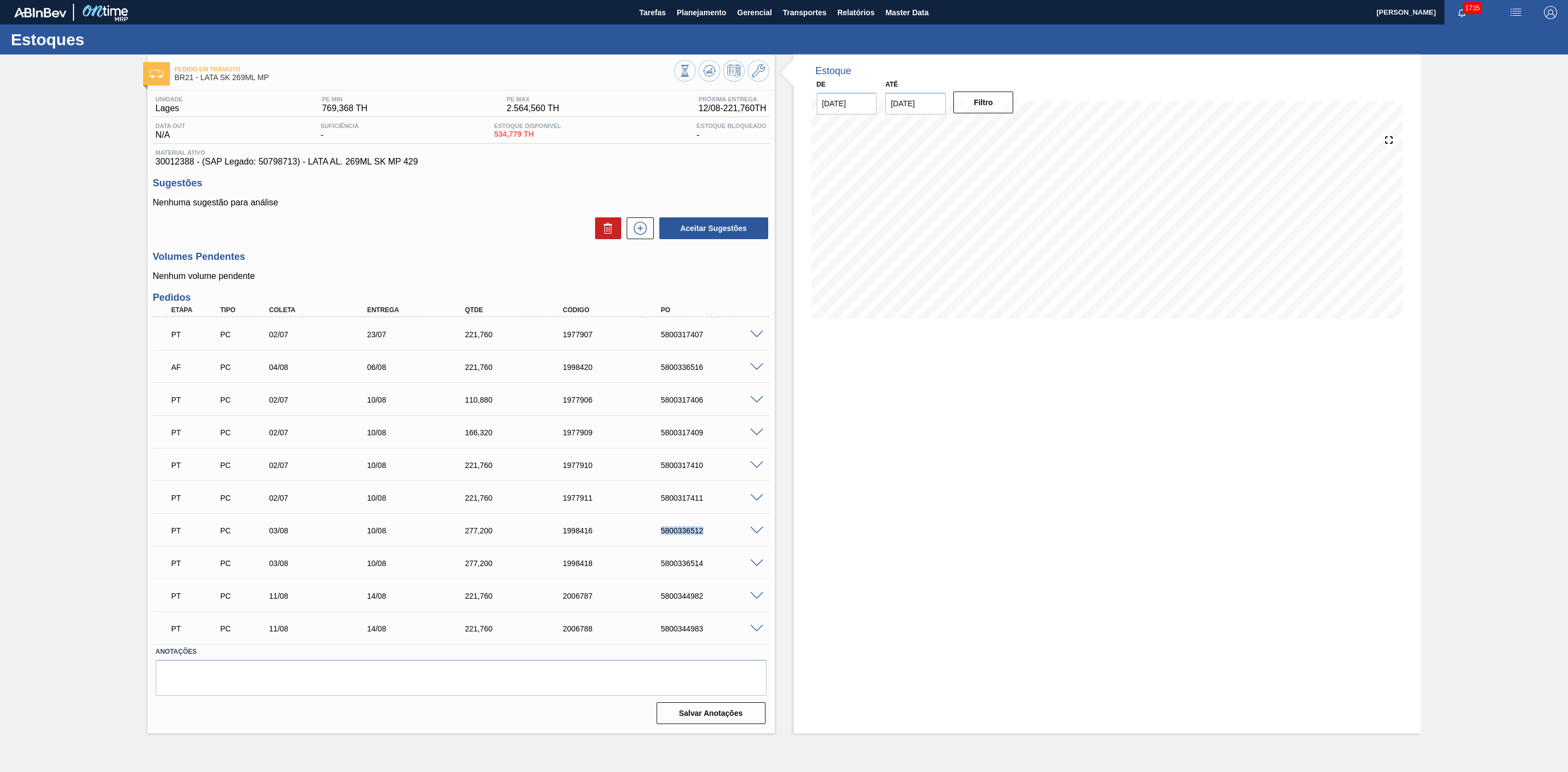
click at [679, 533] on div "5800336512" at bounding box center [715, 531] width 113 height 9
copy div "5800336512"
click at [682, 568] on div "5800336514" at bounding box center [715, 563] width 113 height 9
copy div "5800336514"
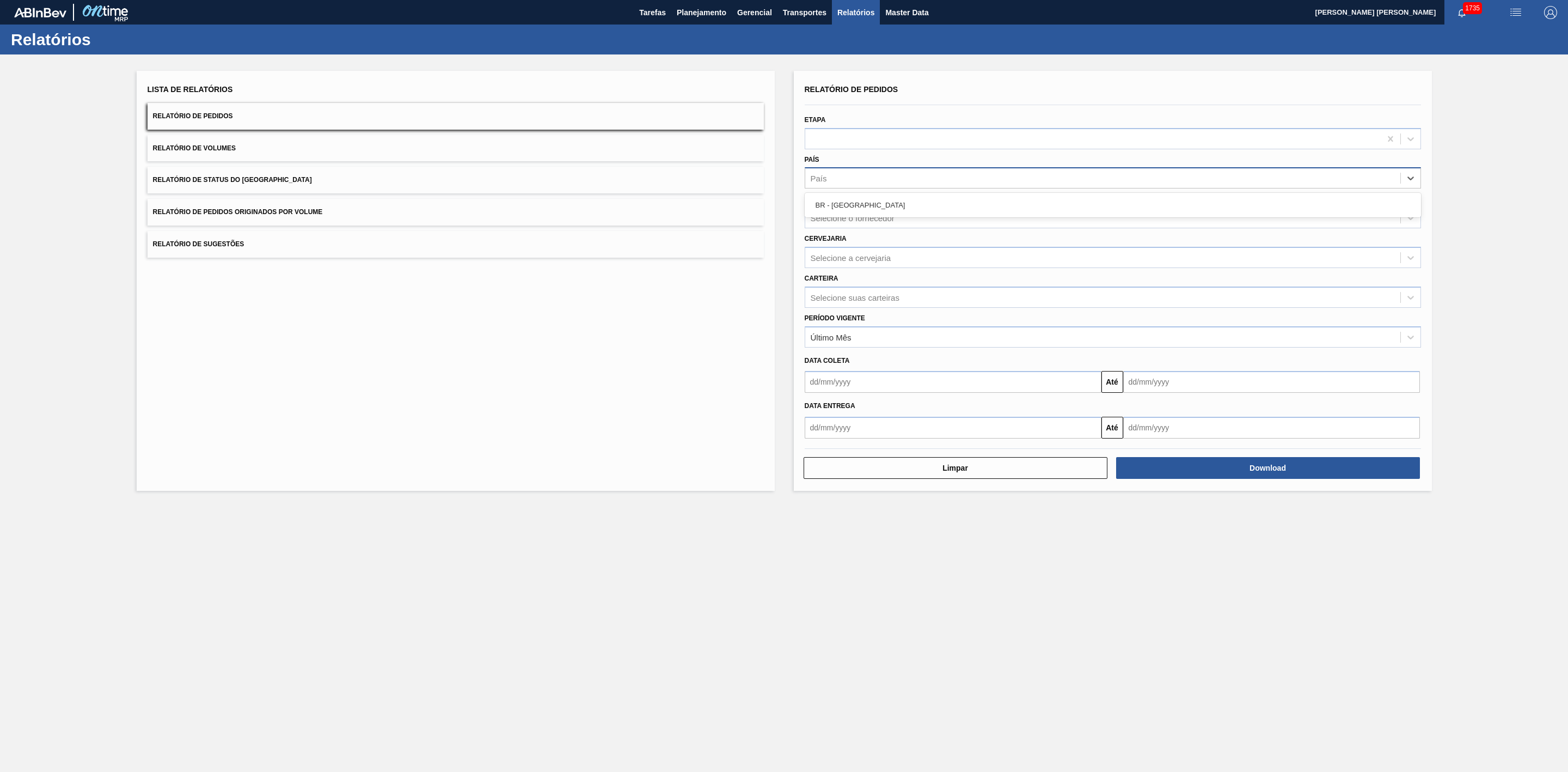
click at [844, 176] on div "País" at bounding box center [1103, 179] width 595 height 16
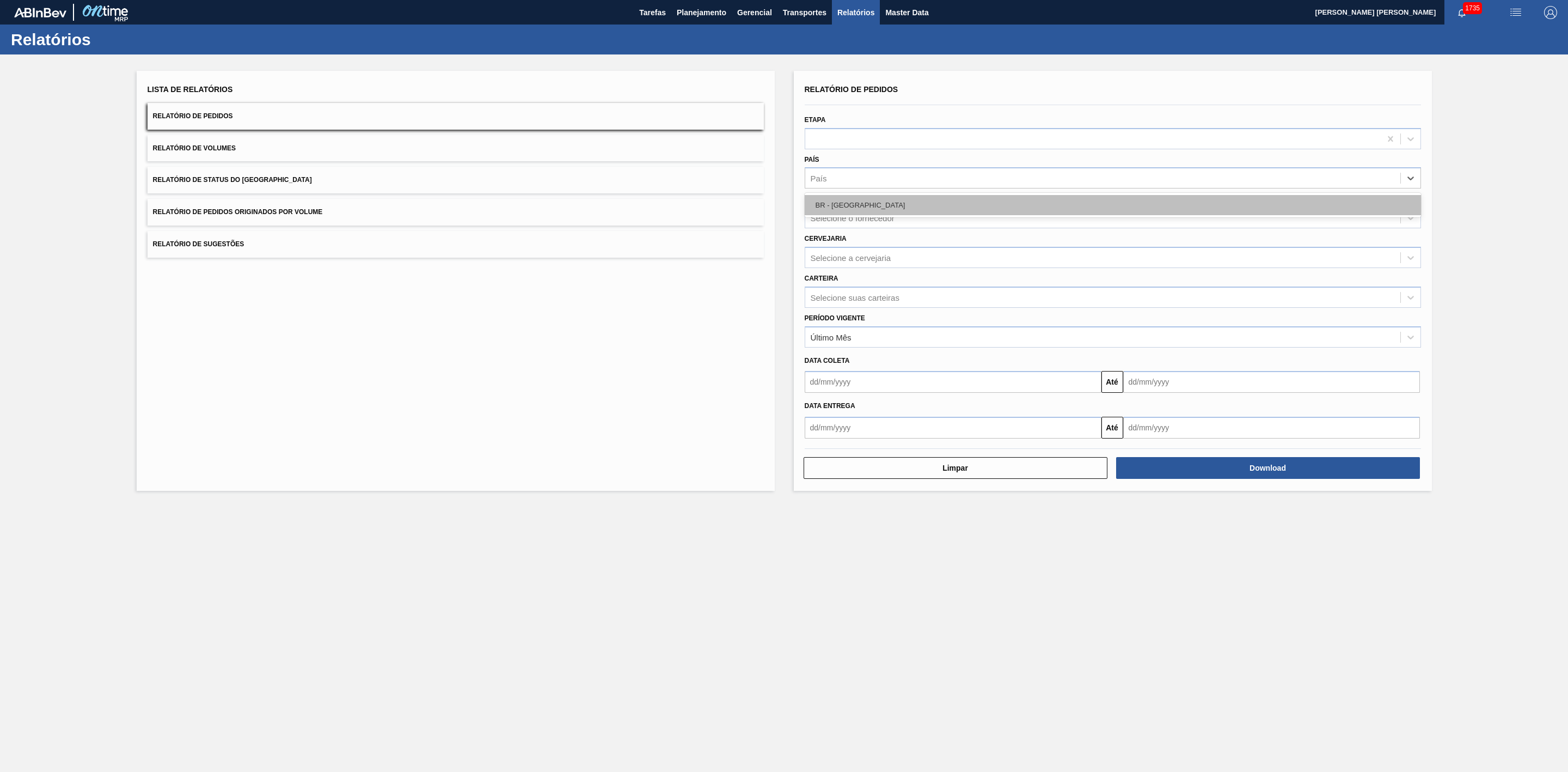
click at [847, 199] on div "BR - [GEOGRAPHIC_DATA]" at bounding box center [1113, 205] width 616 height 20
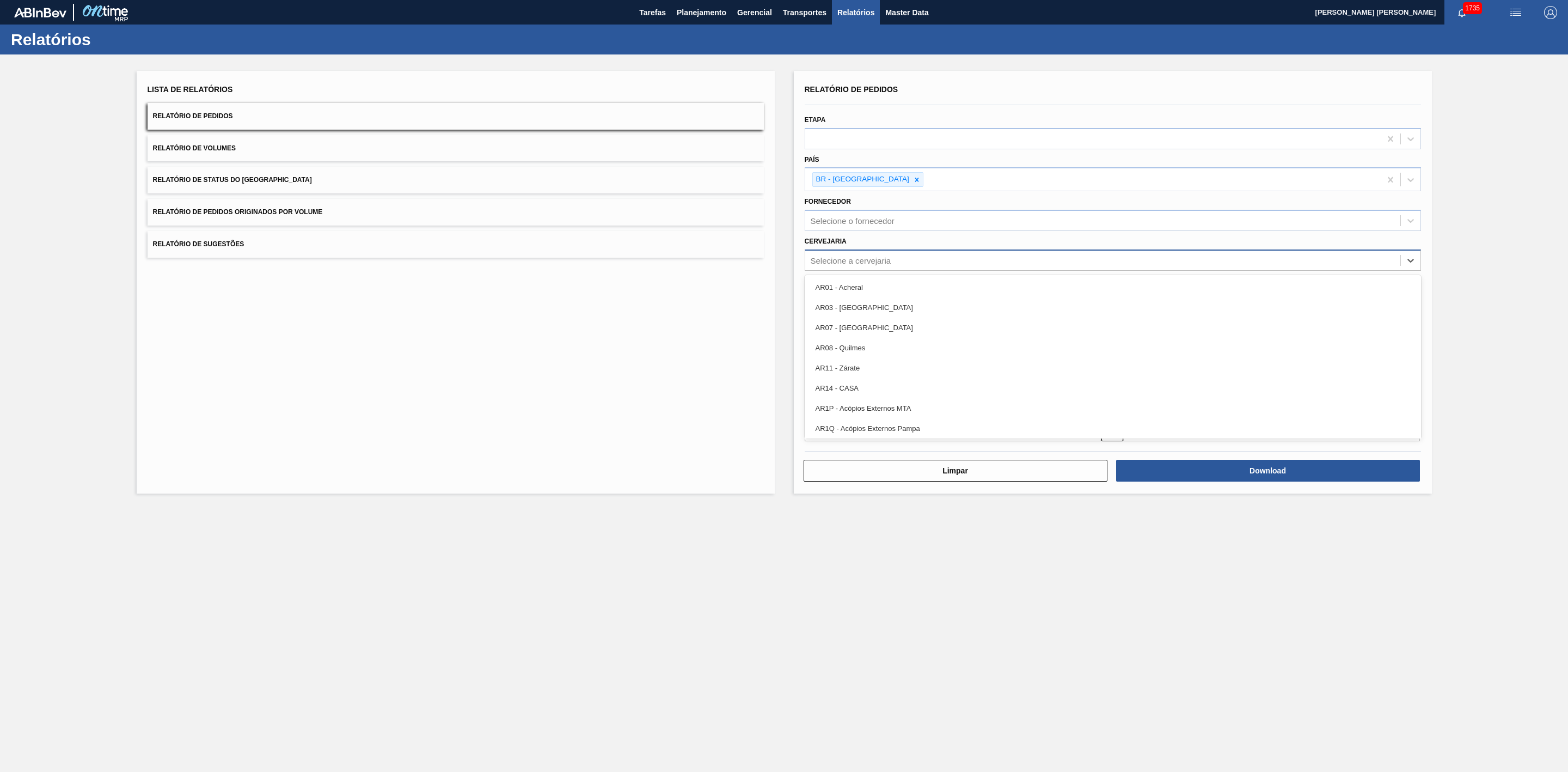
click at [846, 259] on div "Selecione a cervejaria" at bounding box center [851, 261] width 81 height 10
type input "21"
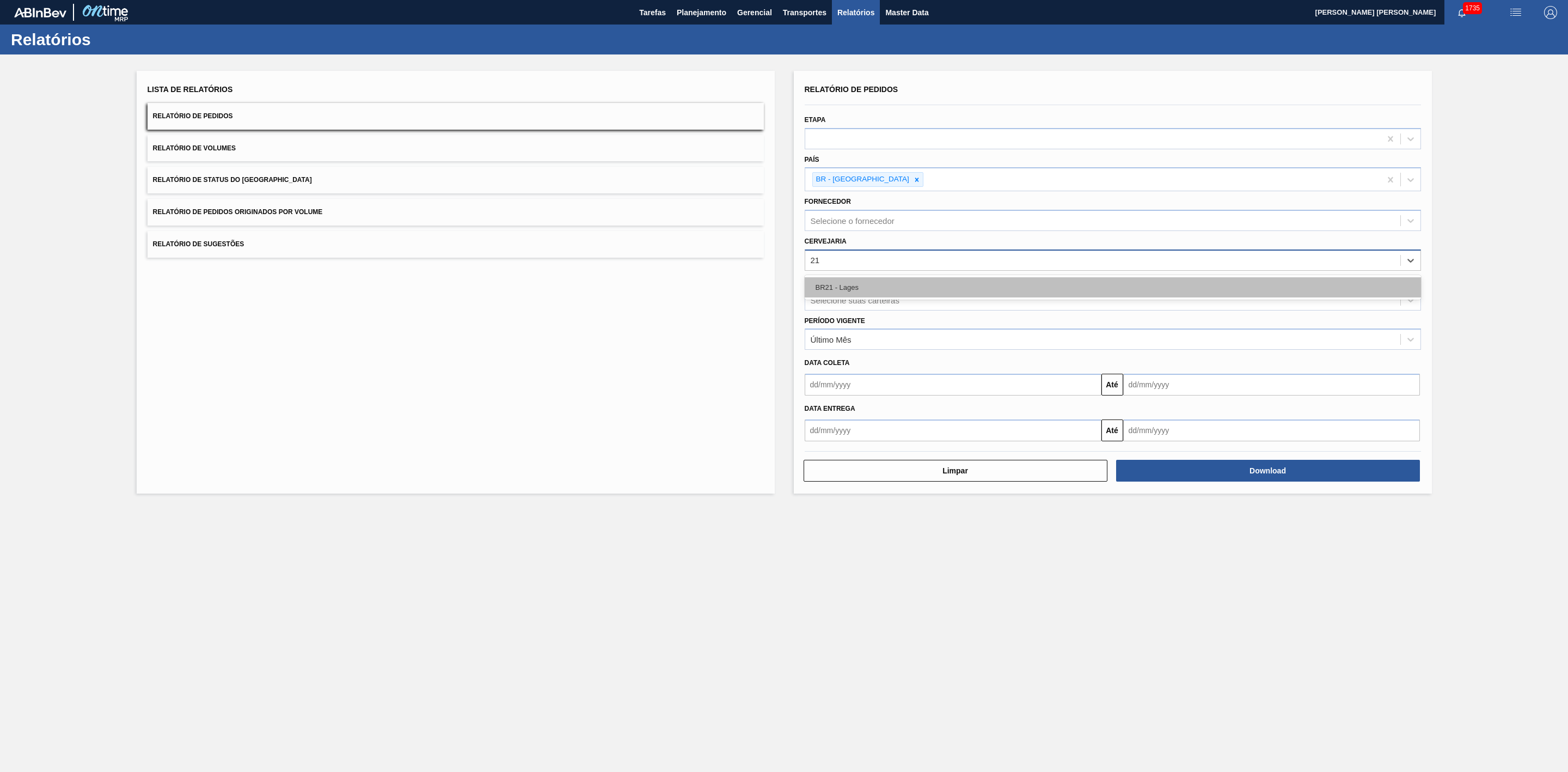
click at [847, 284] on div "BR21 - Lages" at bounding box center [1113, 287] width 616 height 20
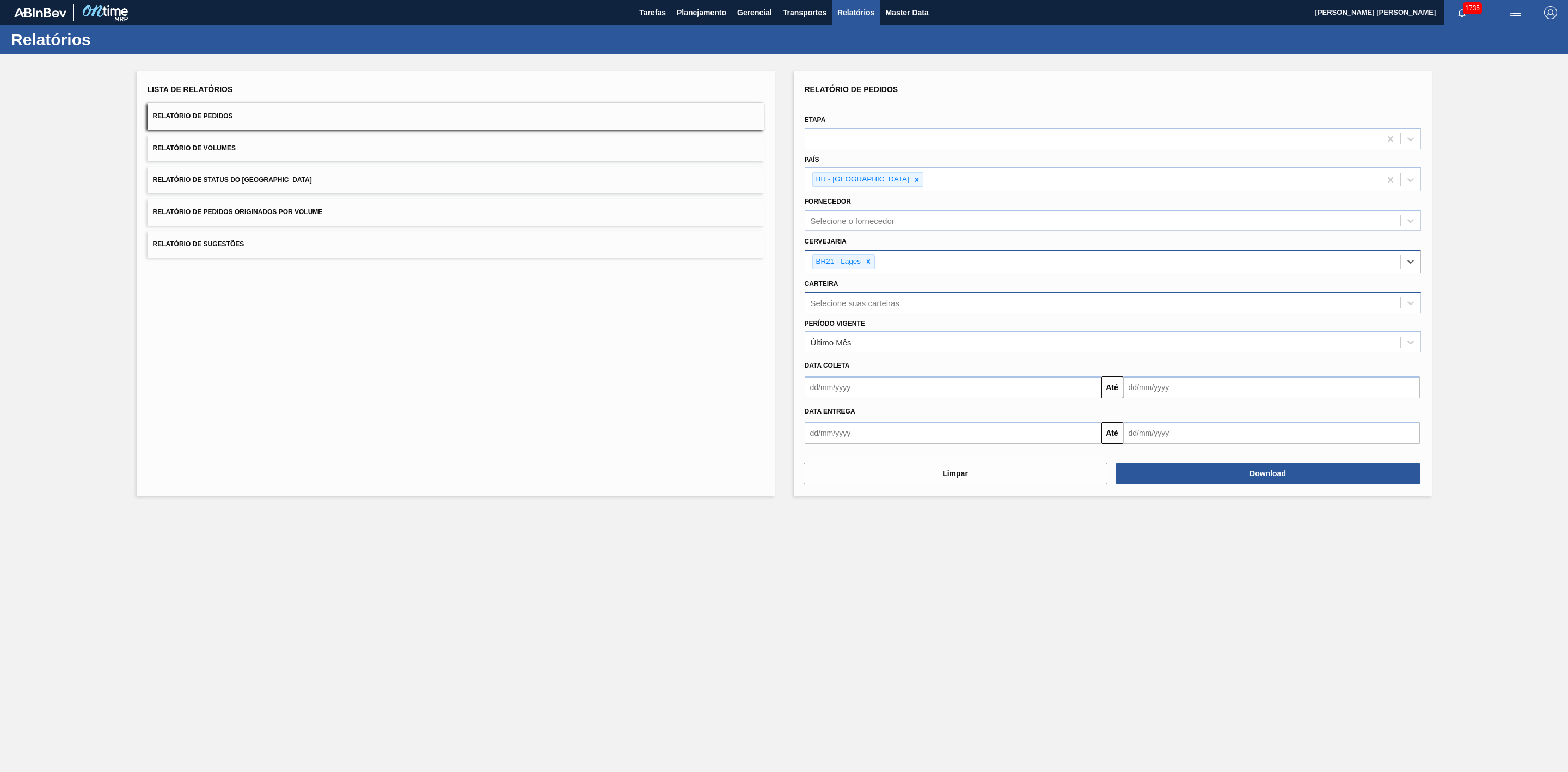
click at [838, 307] on div "Selecione suas carteiras" at bounding box center [855, 303] width 89 height 10
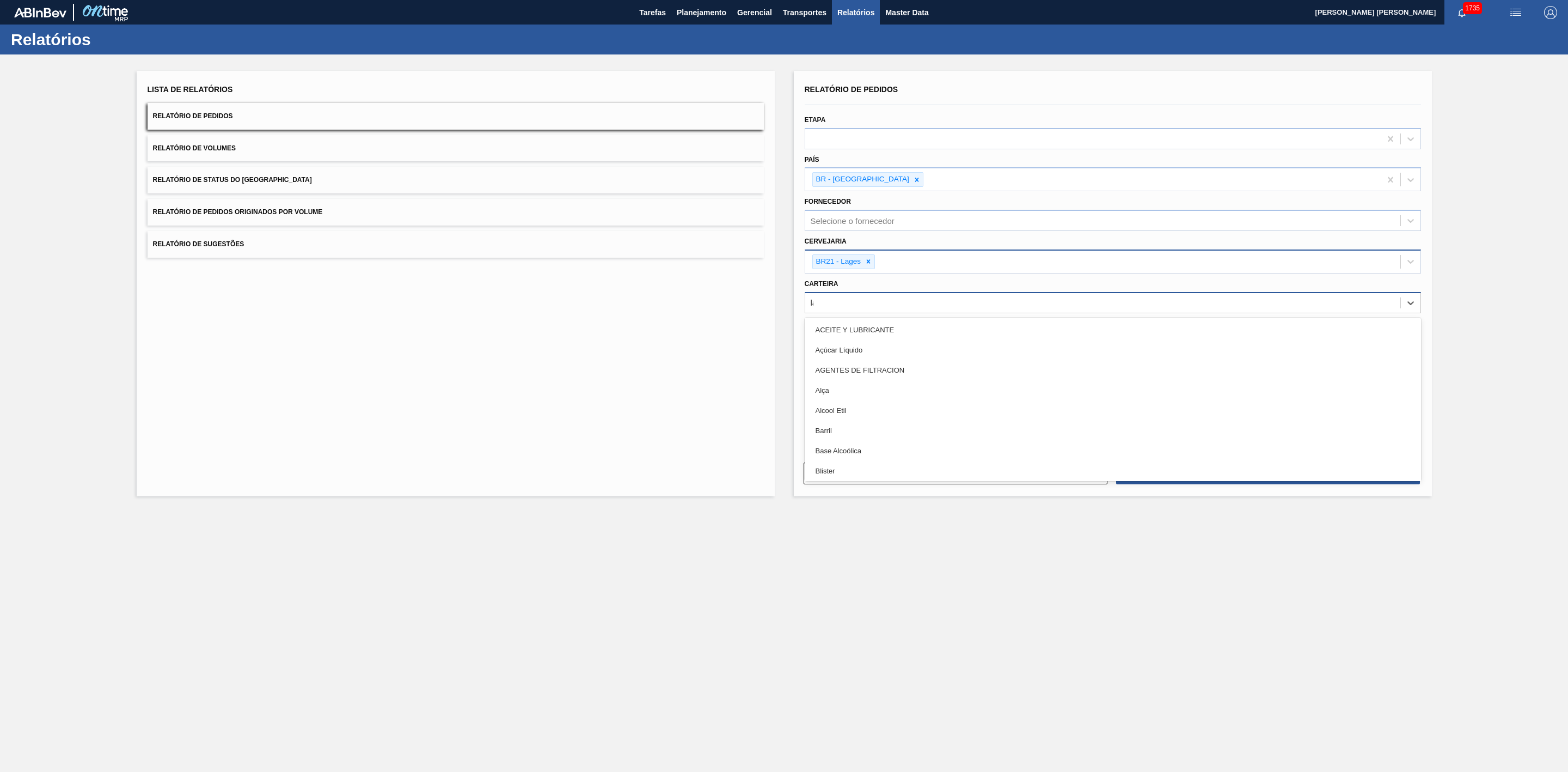
type input "lata"
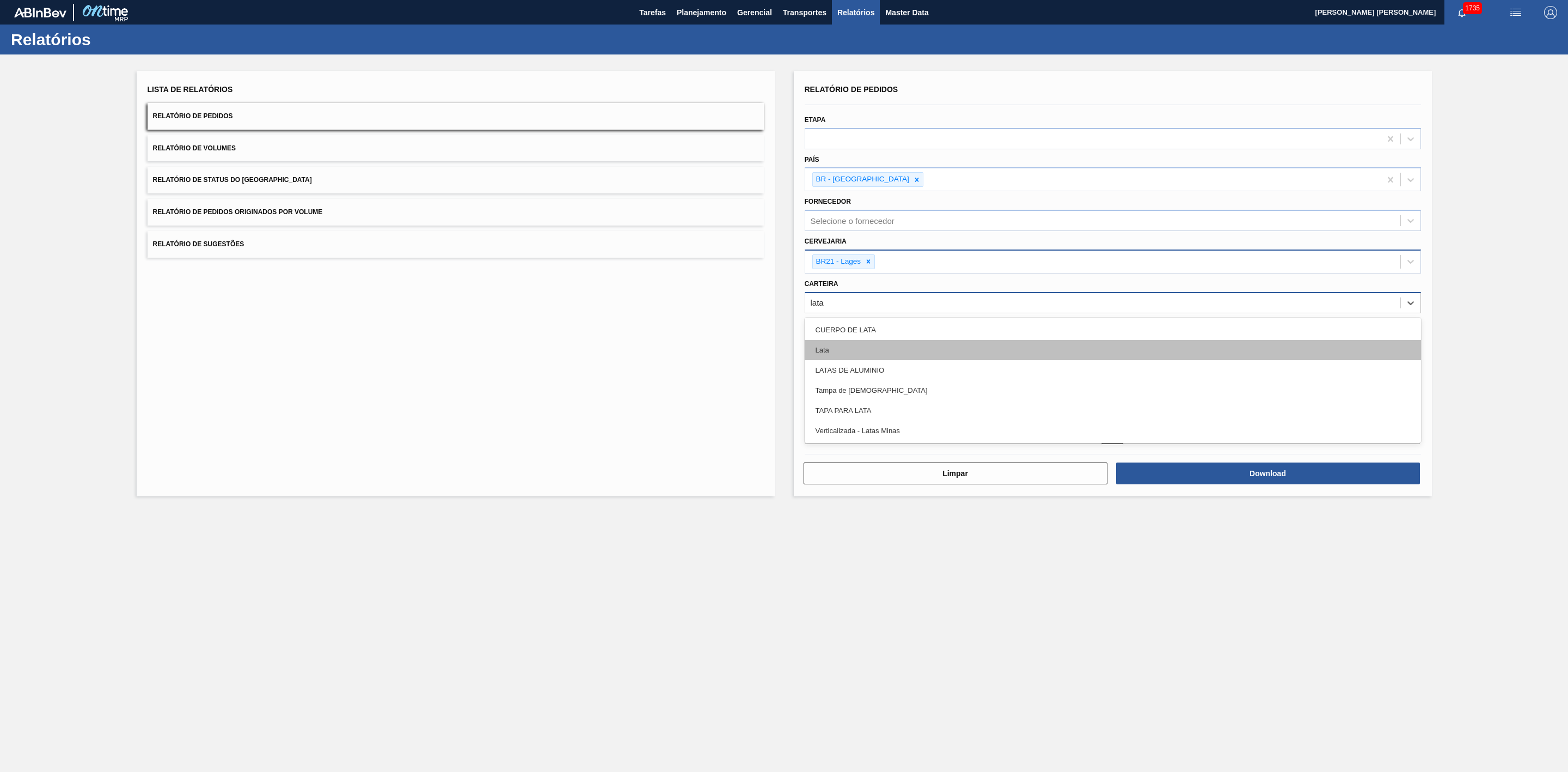
click at [844, 351] on div "Lata" at bounding box center [1113, 349] width 616 height 20
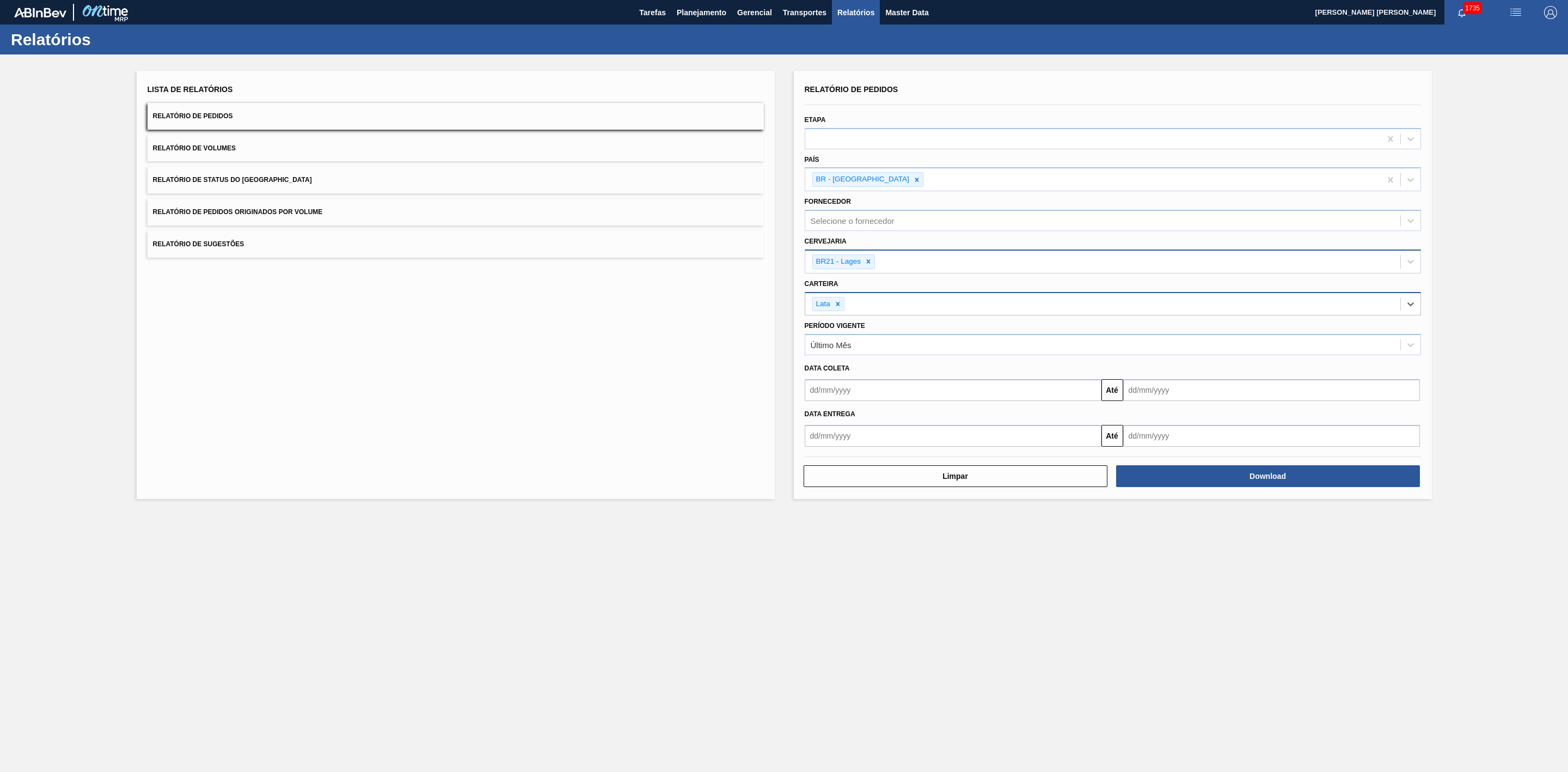
click at [844, 392] on input "text" at bounding box center [954, 389] width 297 height 21
click at [903, 471] on div "8" at bounding box center [906, 469] width 15 height 15
type input "08/08/2025"
click at [1149, 386] on input "text" at bounding box center [1272, 389] width 297 height 21
click at [1134, 540] on div "31" at bounding box center [1136, 539] width 15 height 15
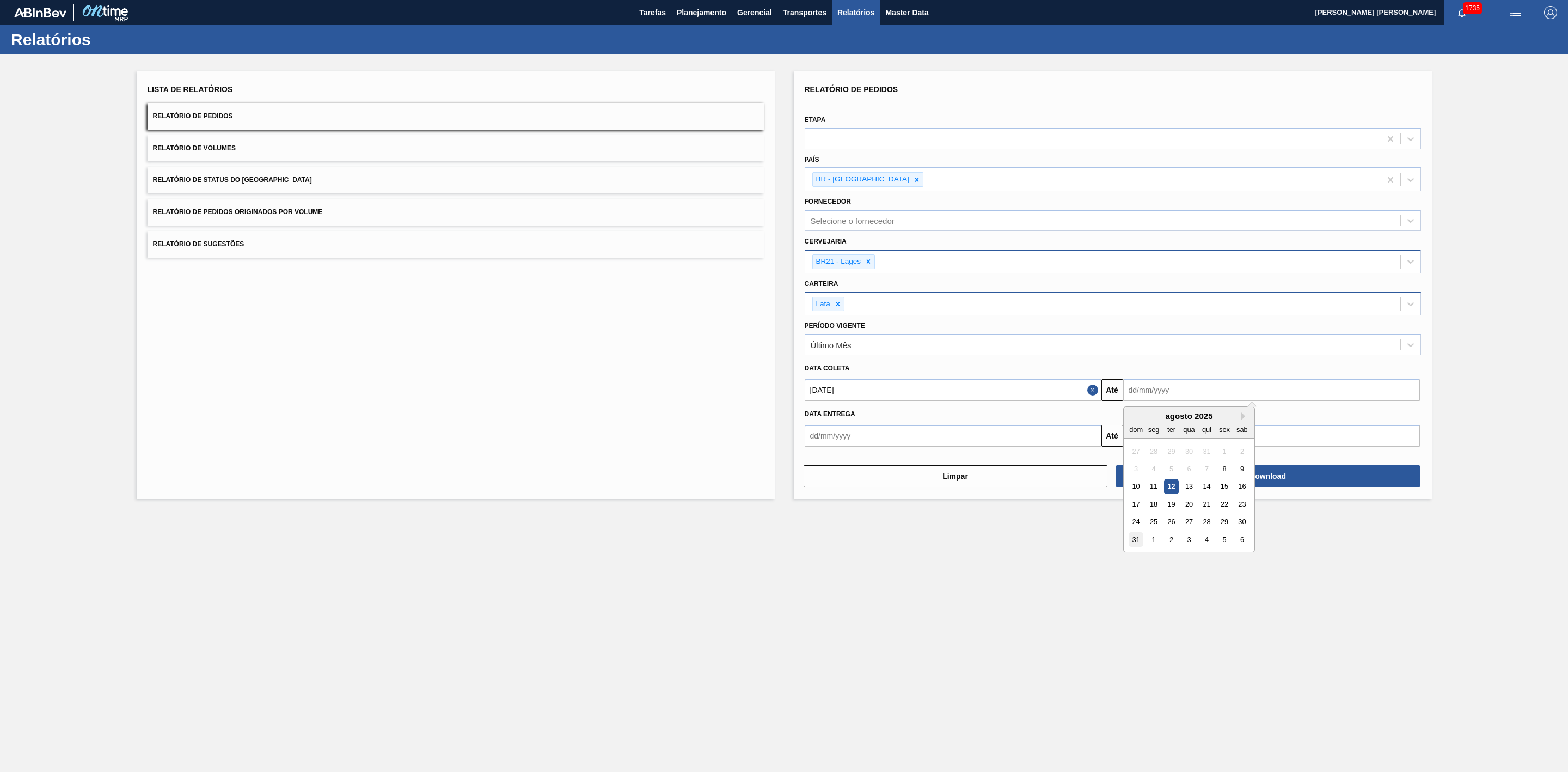
type input "31/08/2025"
click at [1175, 469] on button "Download" at bounding box center [1268, 476] width 304 height 21
click at [299, 149] on button "Relatório de Volumes" at bounding box center [456, 149] width 616 height 27
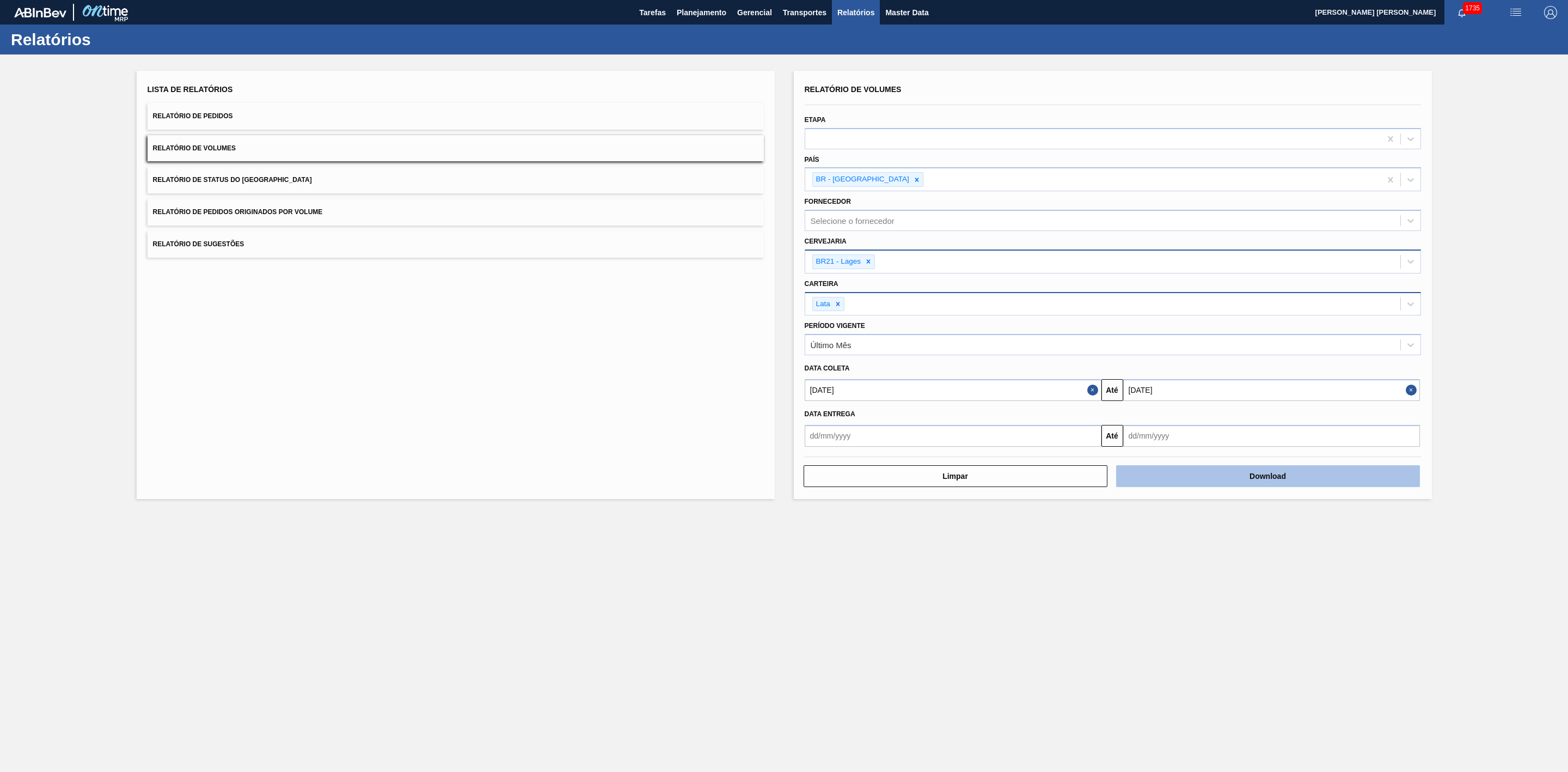
click at [1246, 476] on button "Download" at bounding box center [1268, 476] width 304 height 21
click at [248, 249] on button "Relatório de Sugestões" at bounding box center [456, 245] width 616 height 27
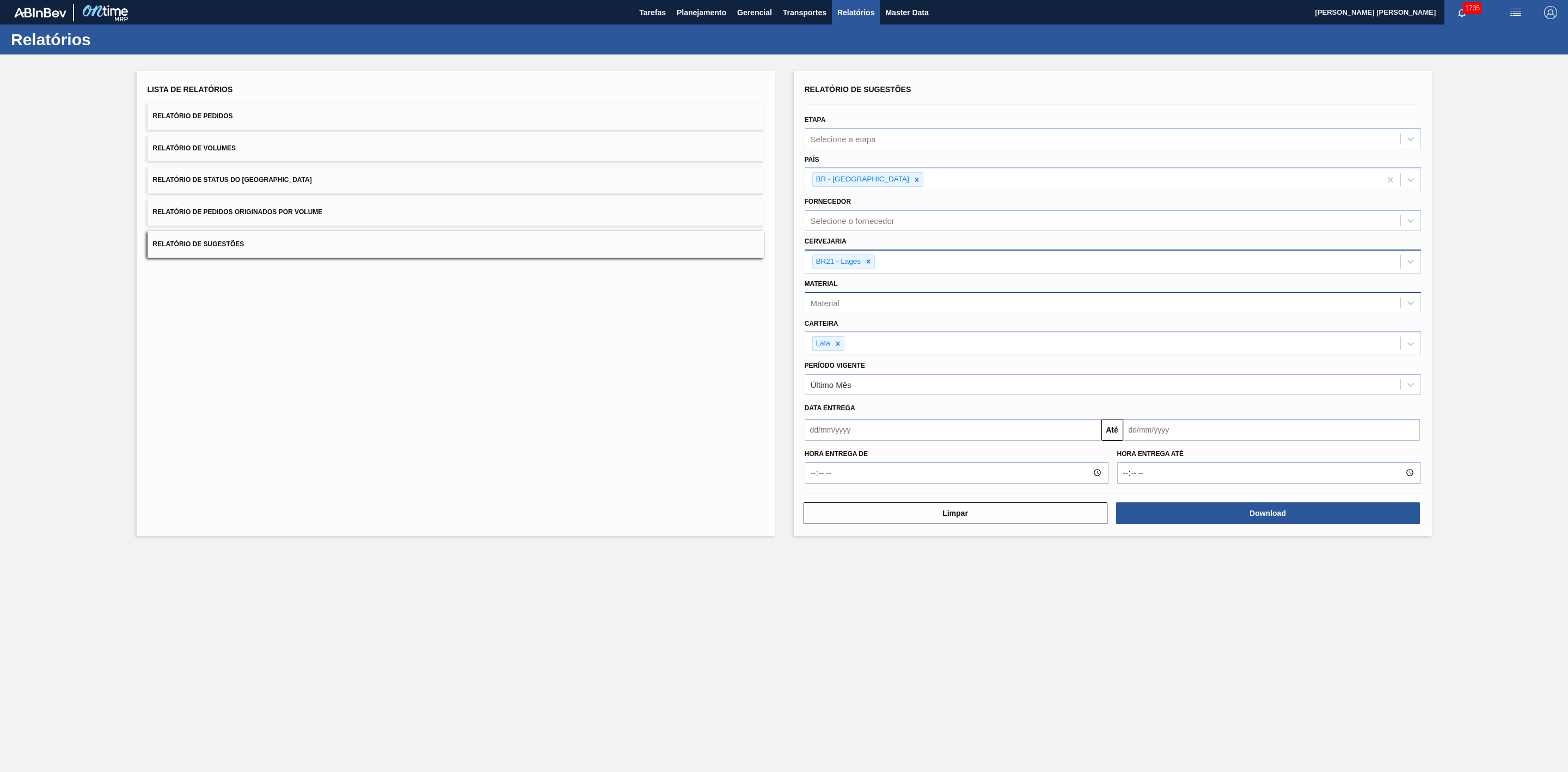
click at [873, 438] on input "text" at bounding box center [954, 429] width 297 height 21
click at [858, 525] on div "12" at bounding box center [853, 526] width 15 height 15
type input "[DATE]"
click at [1155, 432] on input "text" at bounding box center [1272, 429] width 297 height 21
click at [1135, 585] on div "31" at bounding box center [1136, 579] width 15 height 15
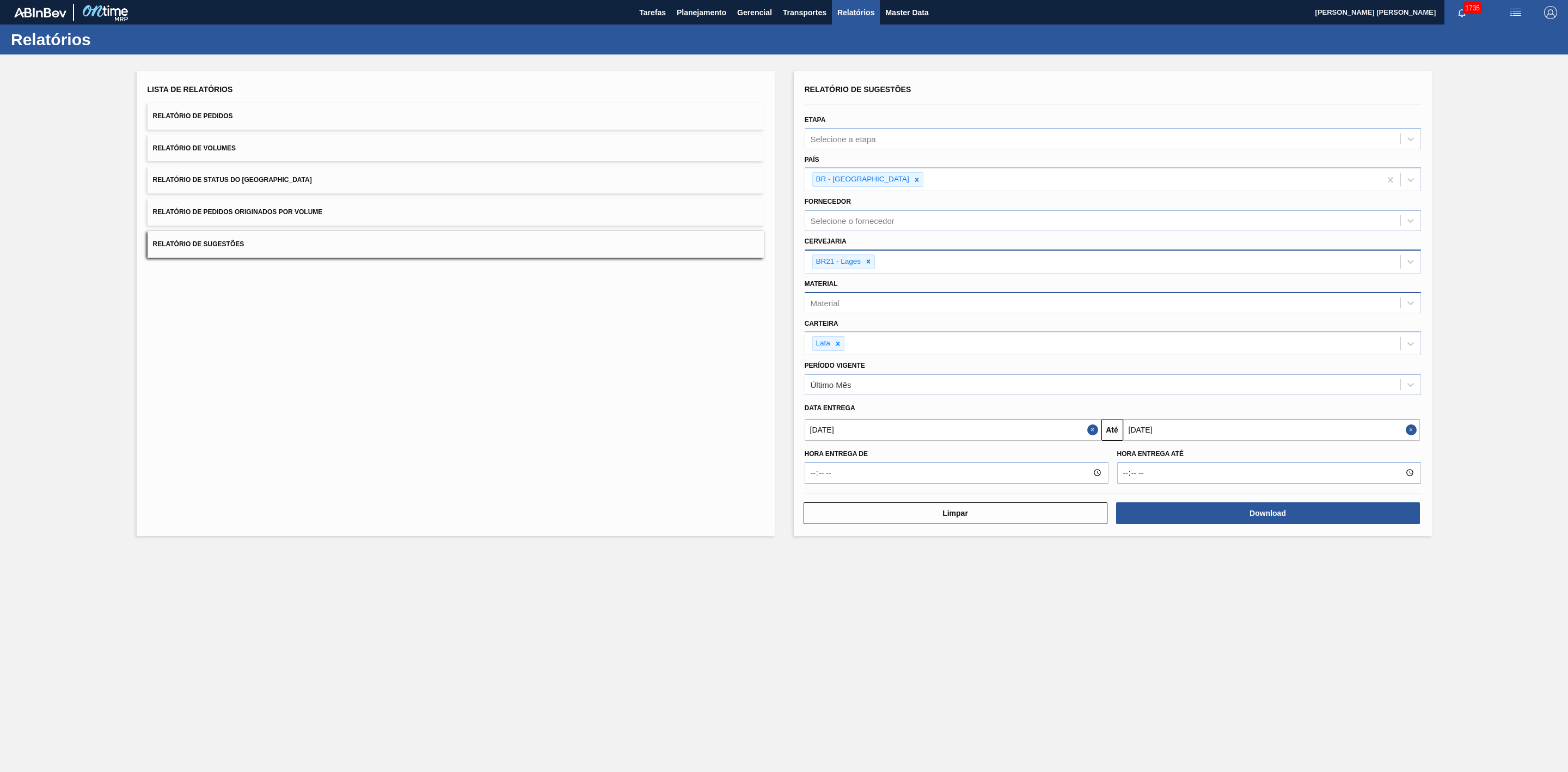
type input "31/08/2025"
click at [1227, 515] on button "Download" at bounding box center [1268, 512] width 304 height 21
click at [707, 17] on span "Planejamento" at bounding box center [702, 13] width 49 height 13
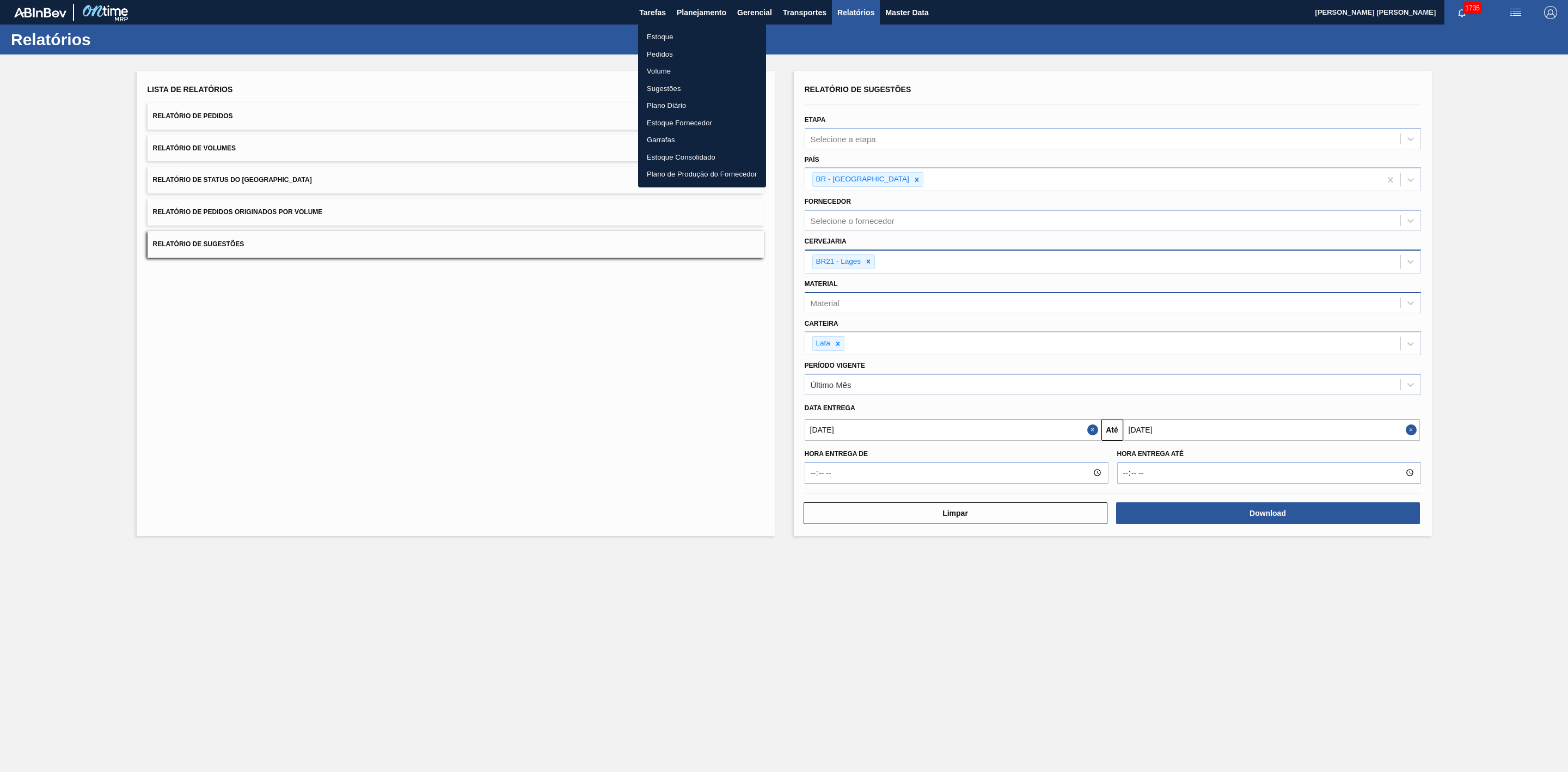
click at [657, 35] on li "Estoque" at bounding box center [702, 37] width 128 height 17
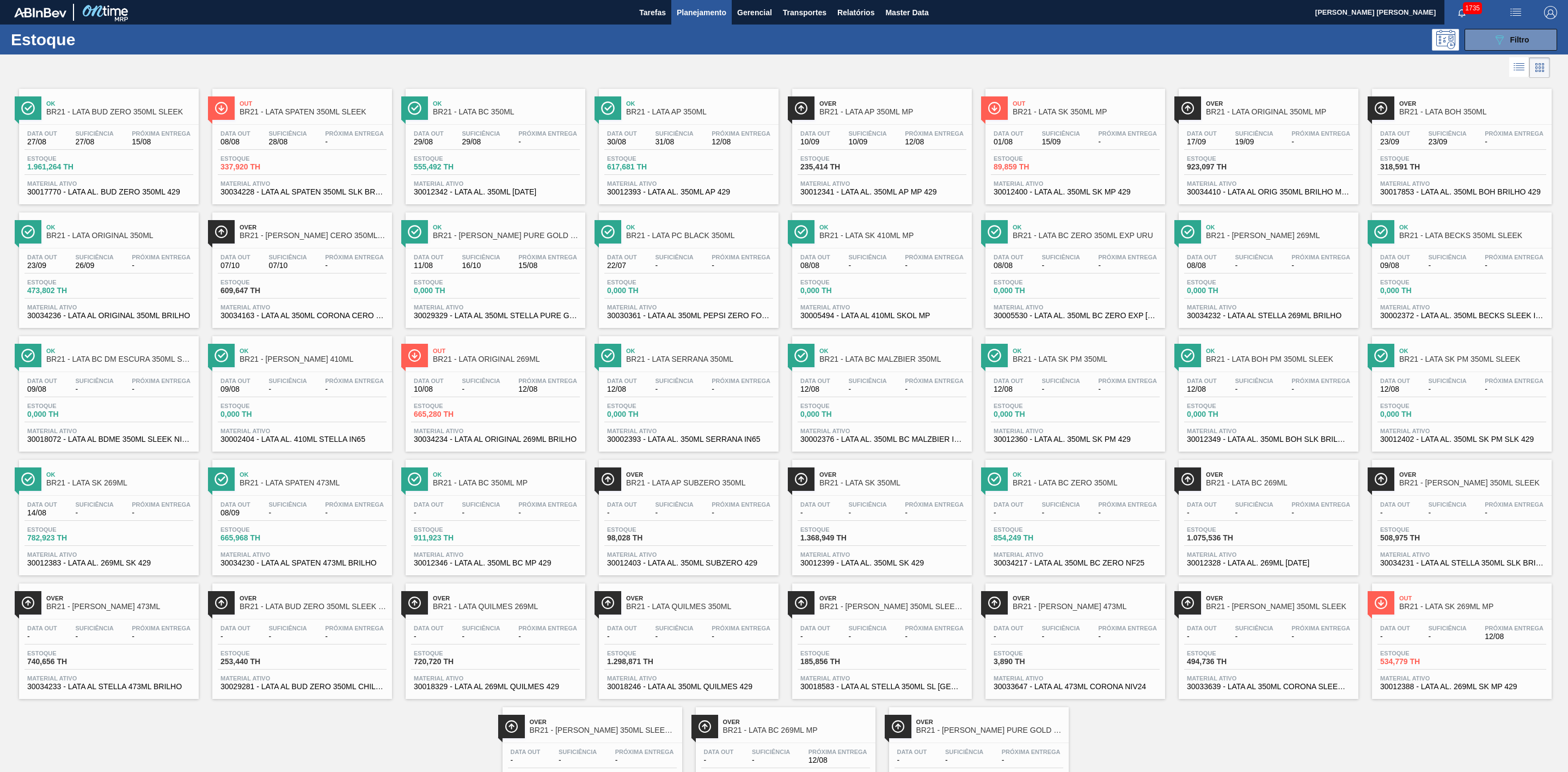
click at [882, 62] on div at bounding box center [775, 68] width 1551 height 26
click at [916, 13] on span "Master Data" at bounding box center [907, 13] width 43 height 13
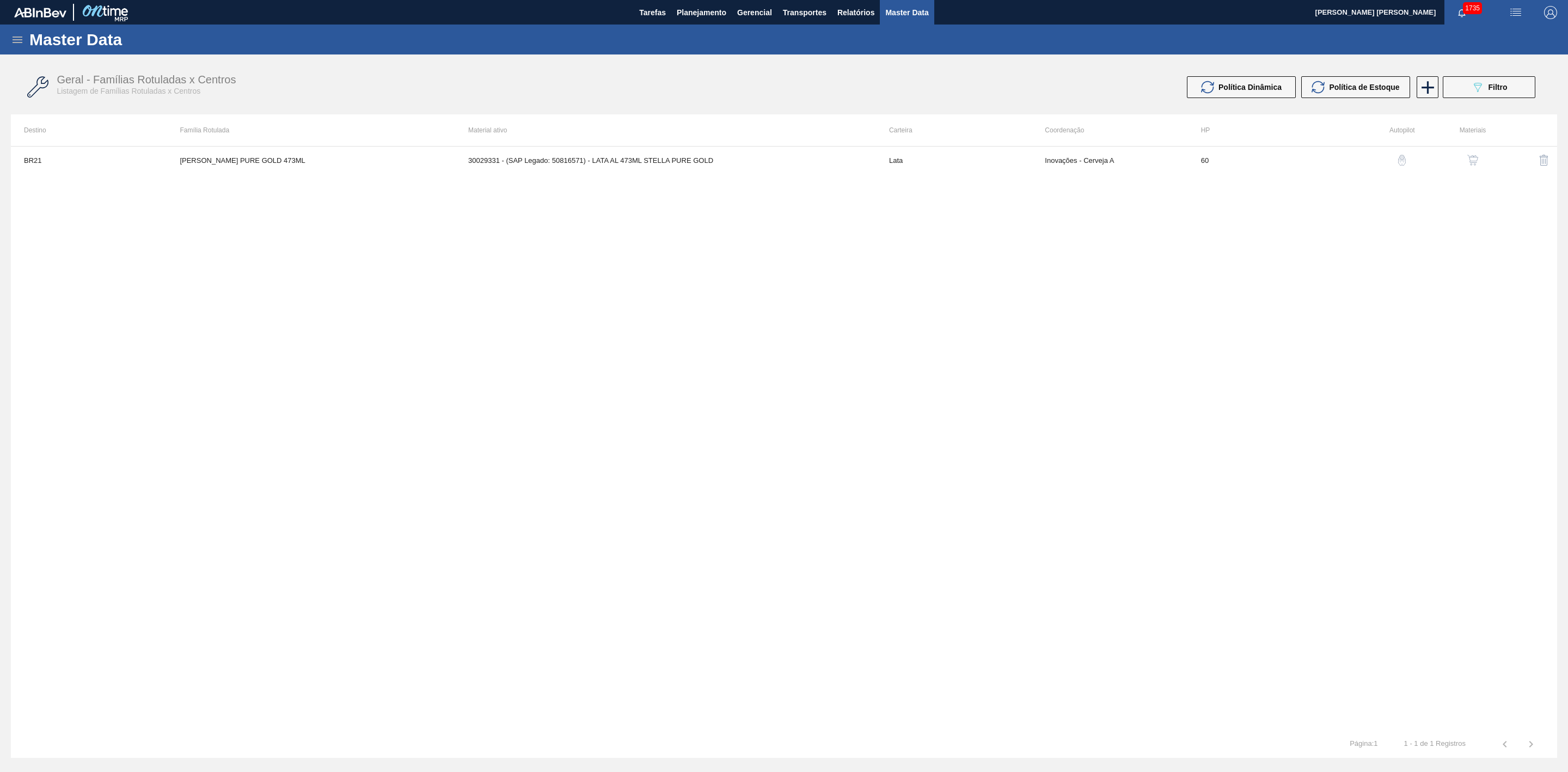
click at [10, 38] on div "Master Data" at bounding box center [784, 40] width 1568 height 30
click at [17, 37] on icon at bounding box center [17, 40] width 13 height 13
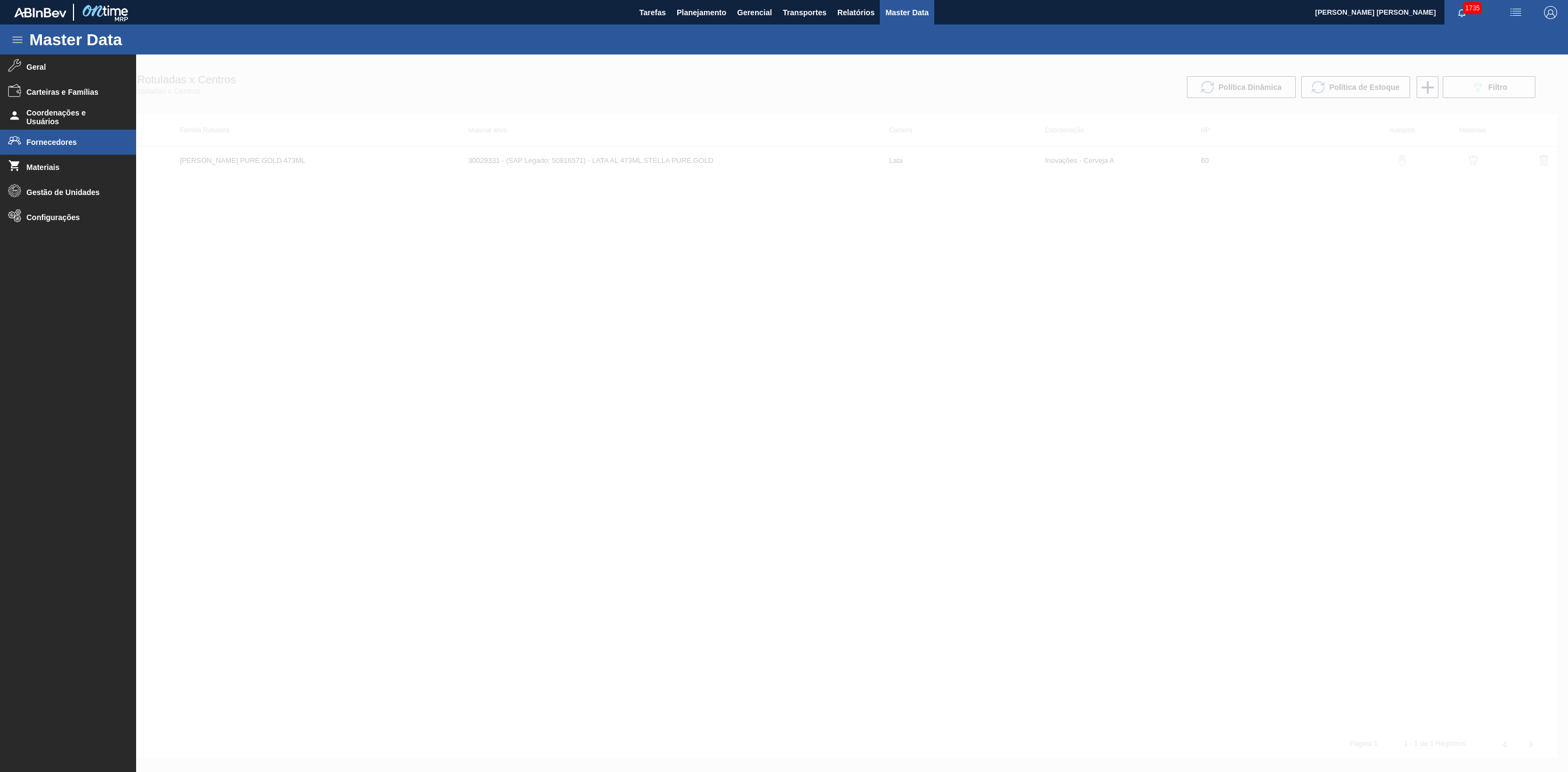
click at [59, 138] on span "Fornecedores" at bounding box center [71, 142] width 90 height 9
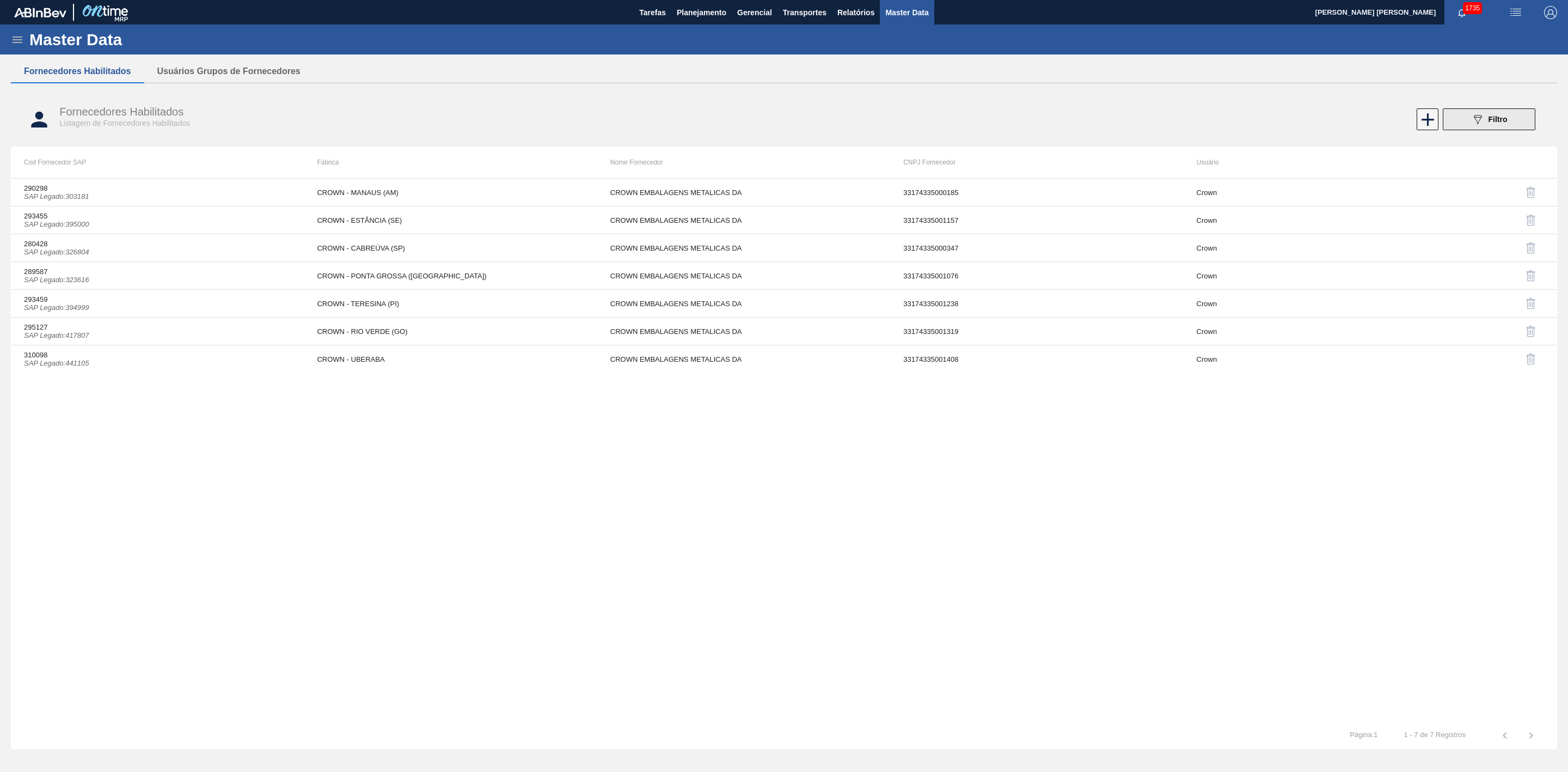
click at [1497, 126] on button "089F7B8B-B2A5-4AFE-B5C0-19BA573D28AC Filtro" at bounding box center [1489, 118] width 93 height 21
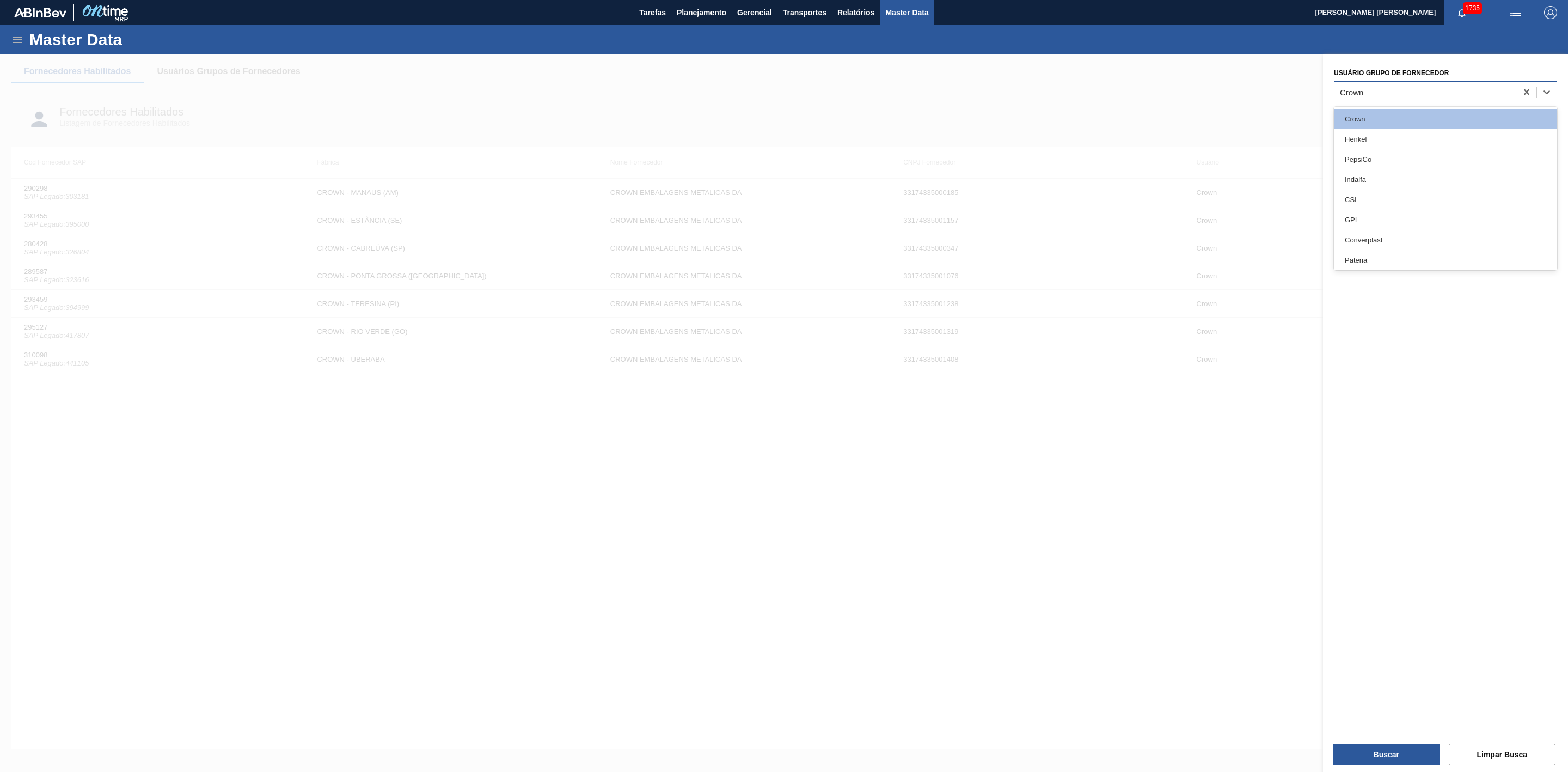
click at [1379, 90] on div "Crown" at bounding box center [1426, 92] width 183 height 16
type Fornecedor "canpack"
click at [1392, 751] on button "Buscar" at bounding box center [1386, 754] width 107 height 21
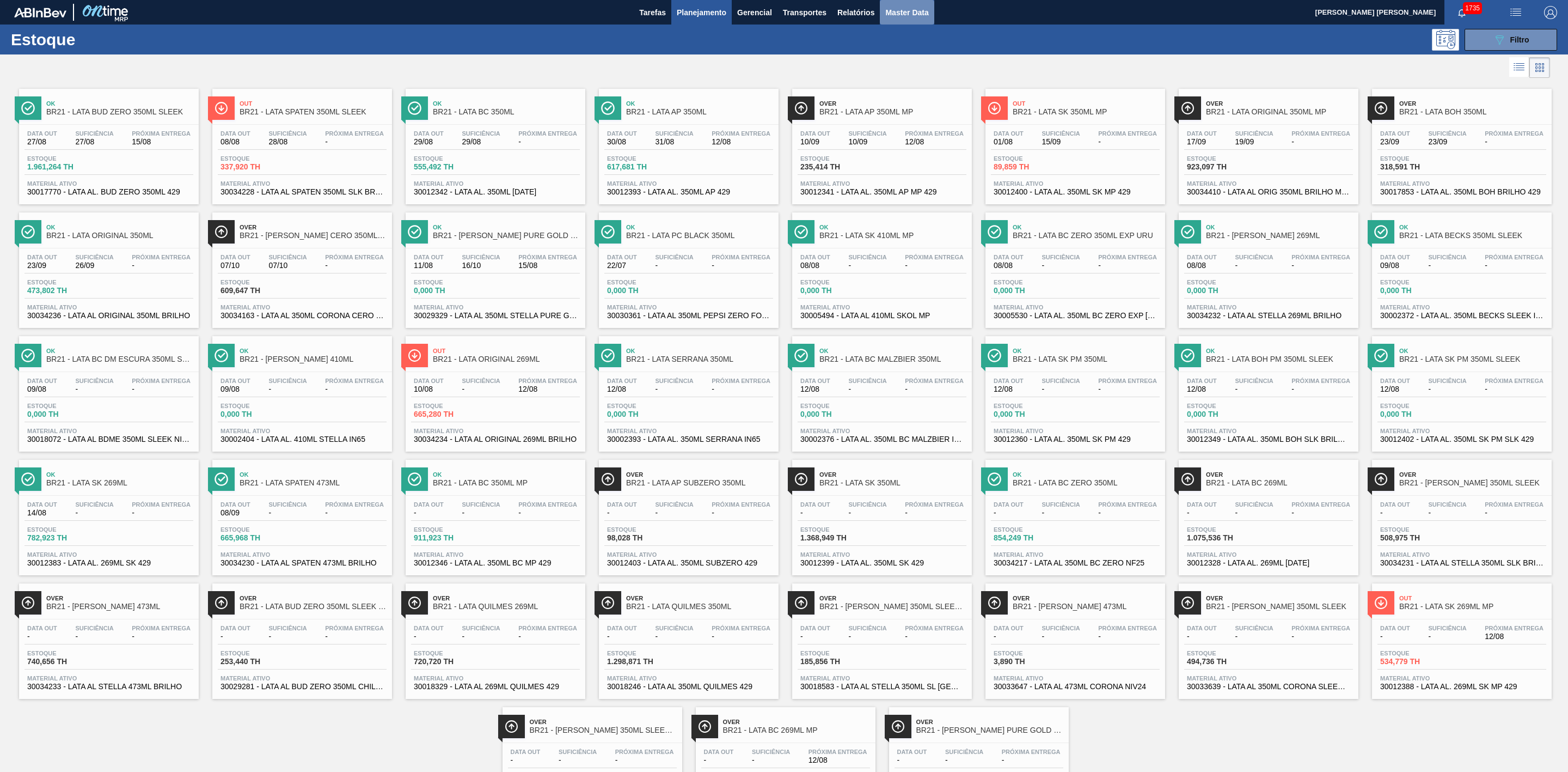
click at [911, 2] on button "Master Data" at bounding box center [907, 12] width 54 height 25
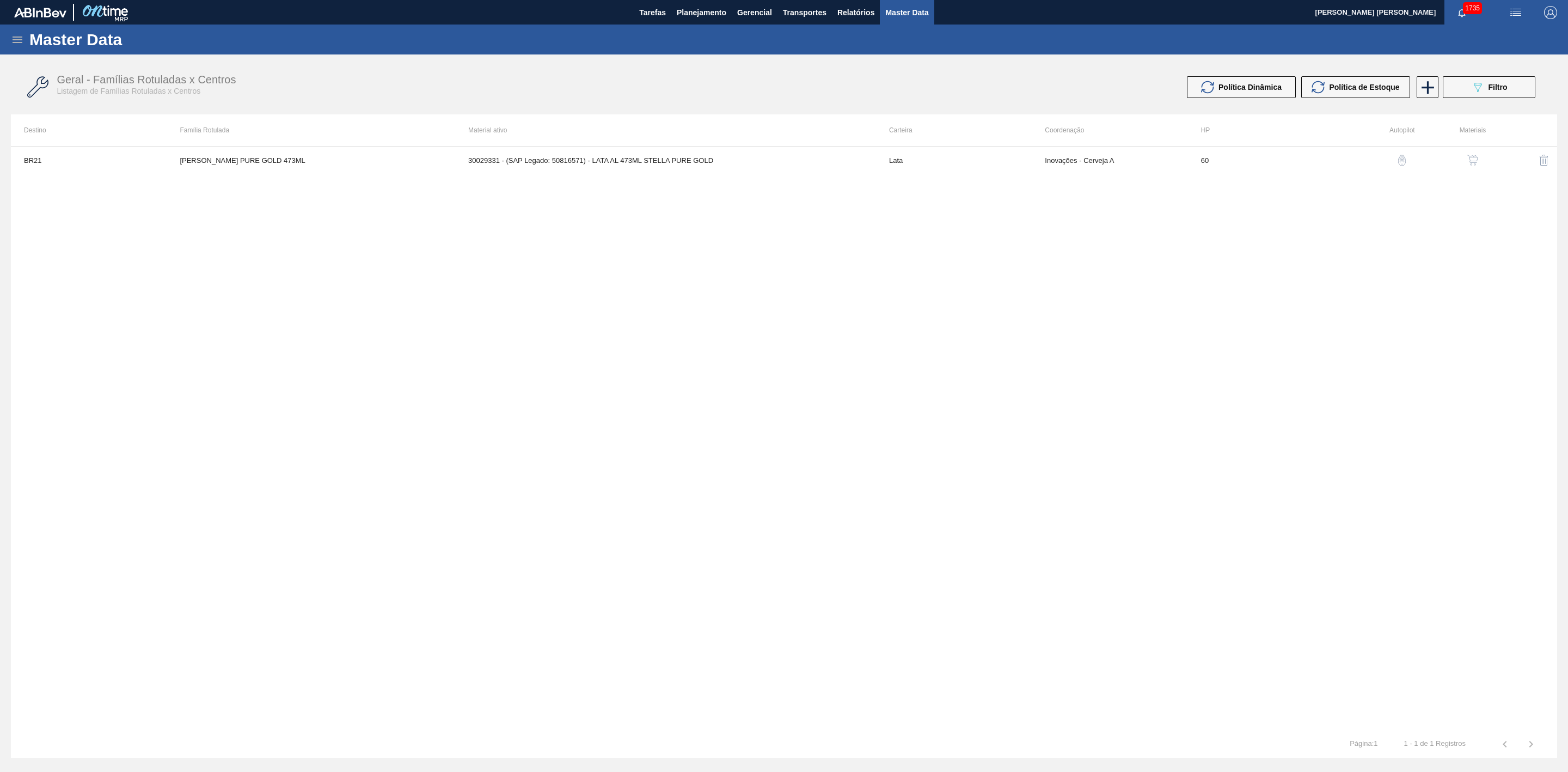
click at [21, 43] on icon at bounding box center [17, 40] width 13 height 13
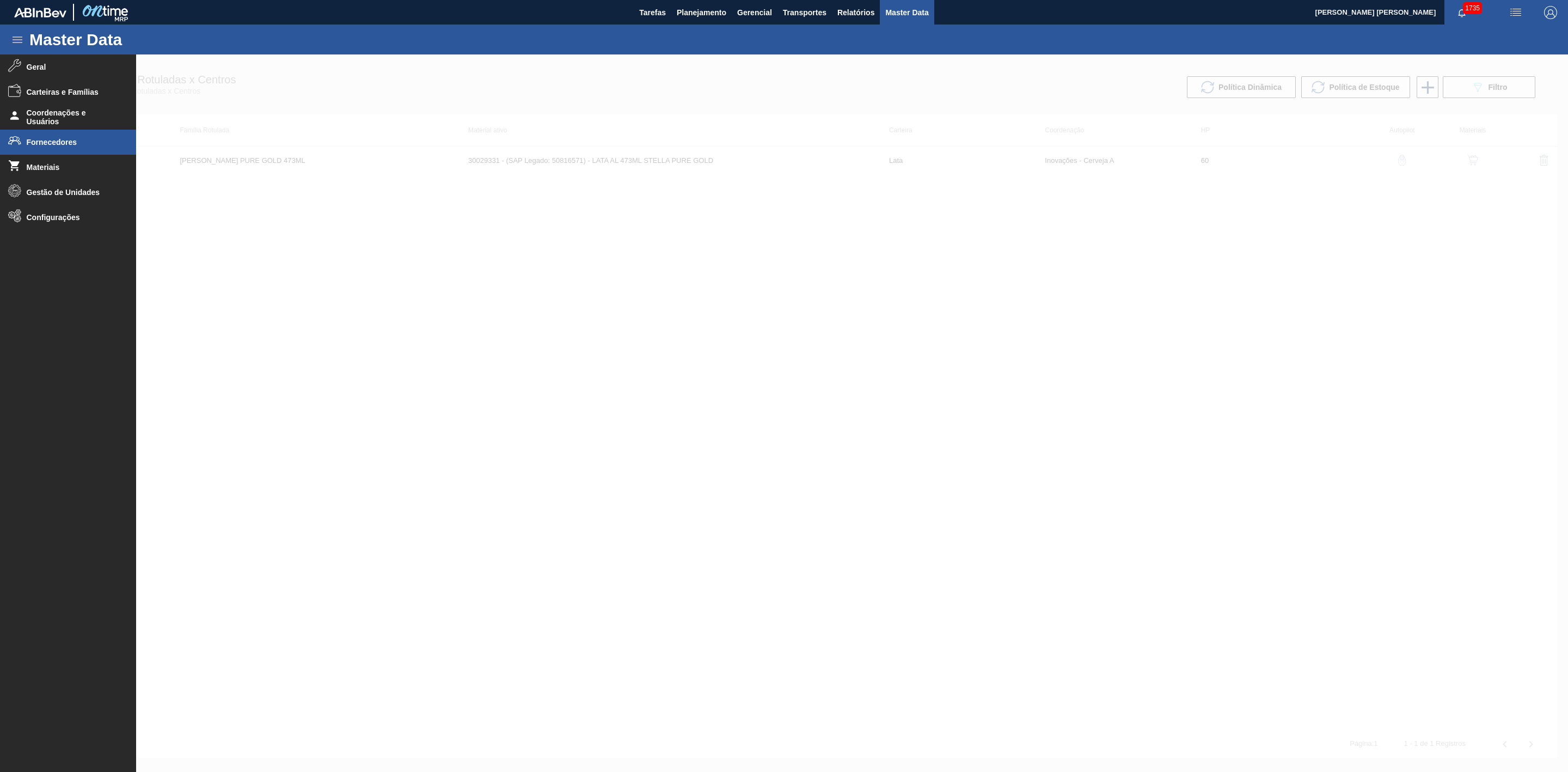
click at [49, 136] on li "Fornecedores" at bounding box center [67, 142] width 136 height 25
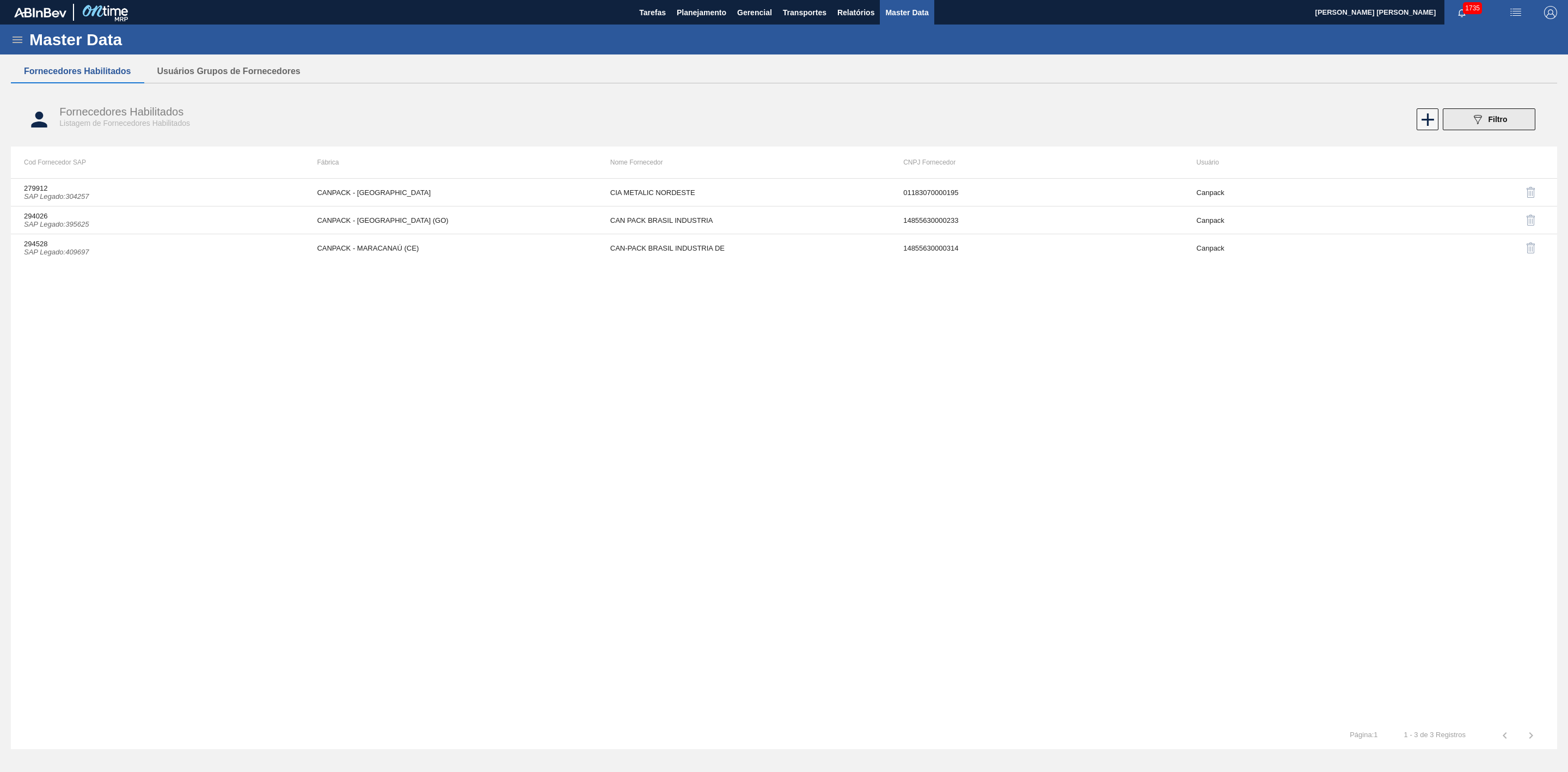
click at [1494, 118] on span "Filtro" at bounding box center [1498, 119] width 19 height 9
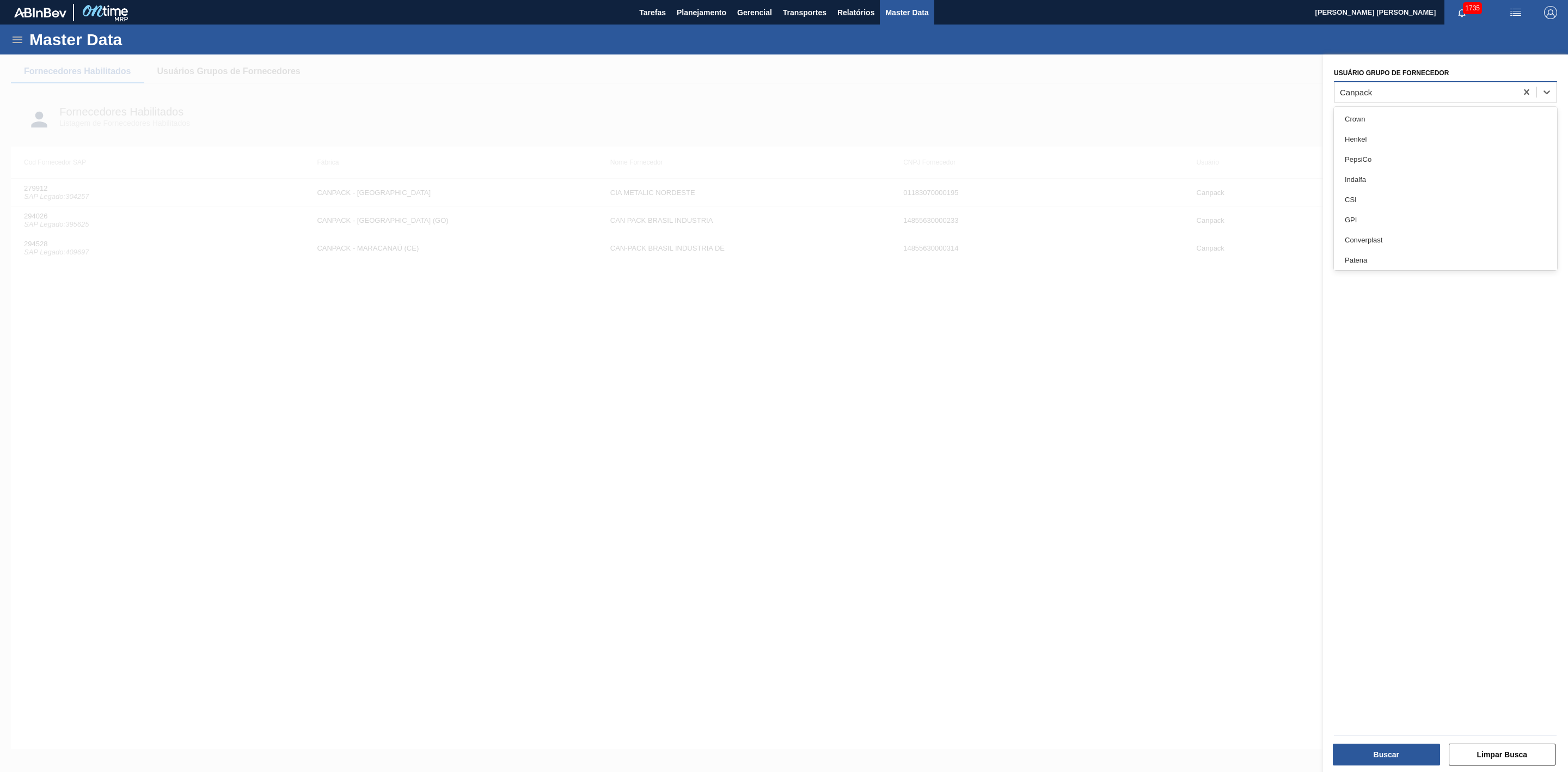
click at [1382, 93] on div "Canpack" at bounding box center [1426, 92] width 183 height 16
type Fornecedor "crown"
click at [1393, 752] on button "Buscar" at bounding box center [1386, 754] width 107 height 21
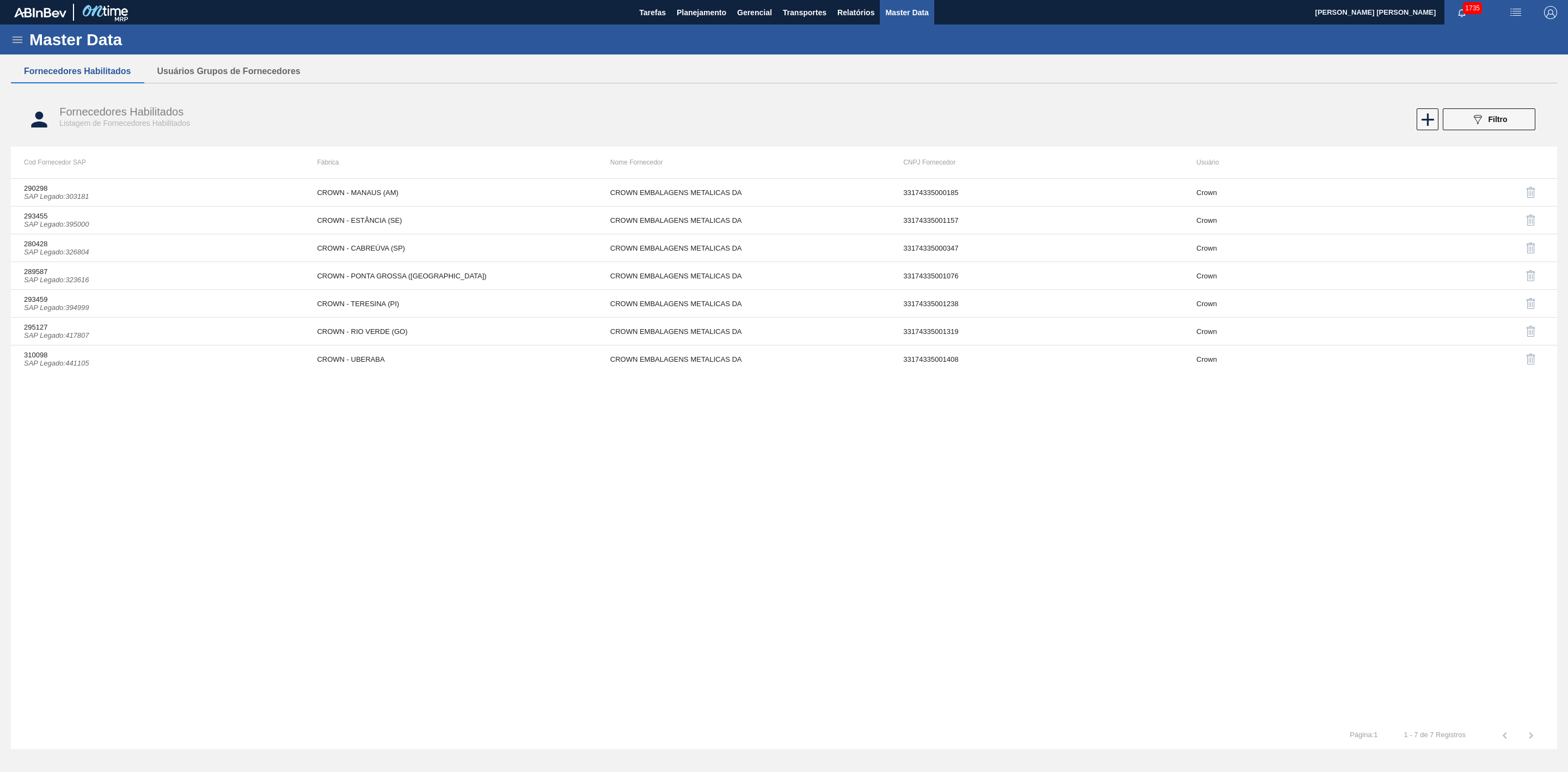
drag, startPoint x: 1376, startPoint y: 527, endPoint x: 1319, endPoint y: 241, distance: 291.6
click at [1376, 527] on div "290298 SAP Legado : 303181 CROWN - MANAUS (AM) CROWN EMBALAGENS METALICAS DA 33…" at bounding box center [784, 450] width 1547 height 544
click at [17, 38] on icon at bounding box center [17, 40] width 13 height 13
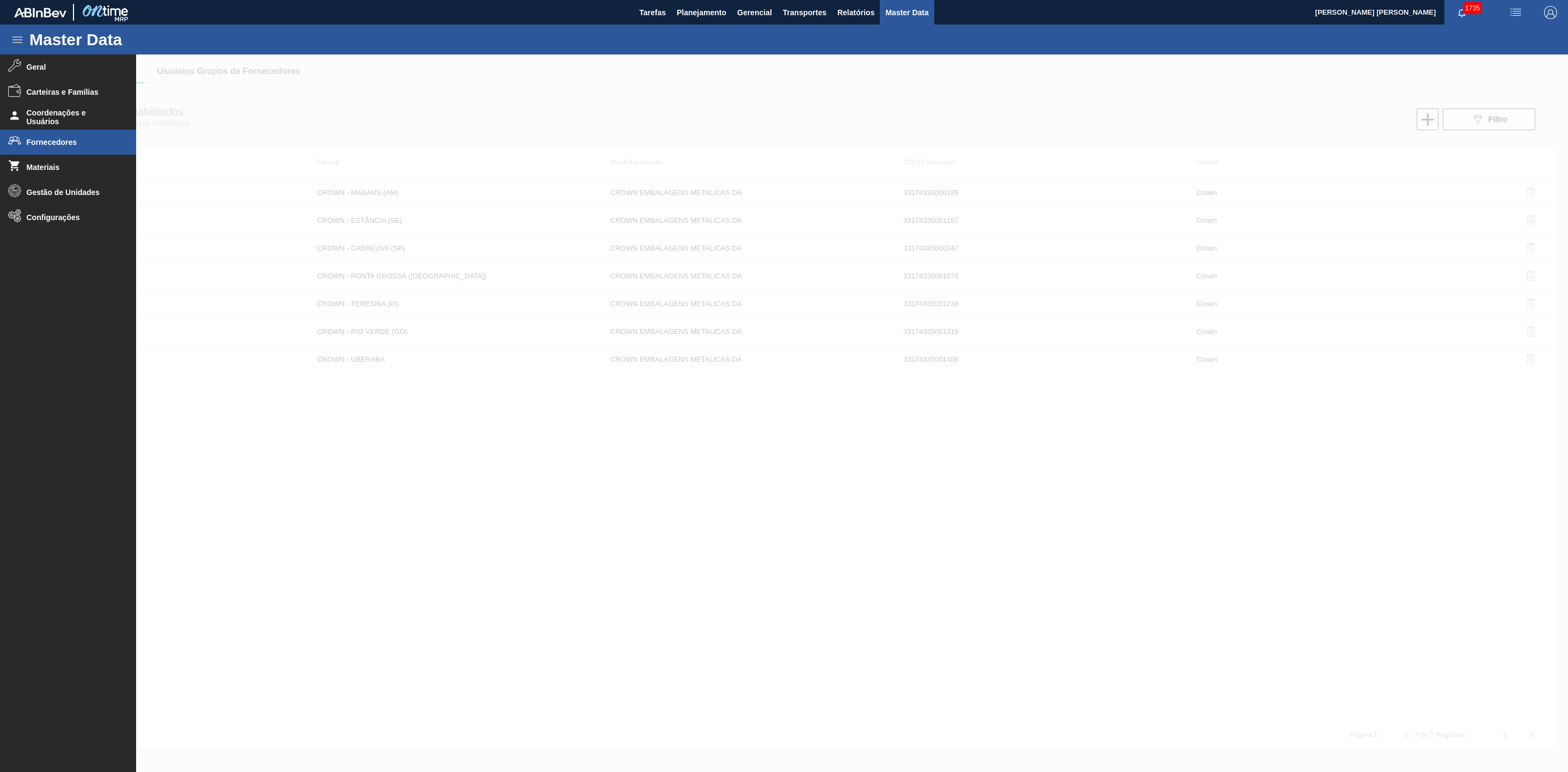
drag, startPoint x: 1503, startPoint y: 30, endPoint x: 1479, endPoint y: 31, distance: 24.0
click at [1503, 30] on div "Master Data" at bounding box center [784, 40] width 1568 height 30
click at [965, 119] on div at bounding box center [784, 413] width 1568 height 717
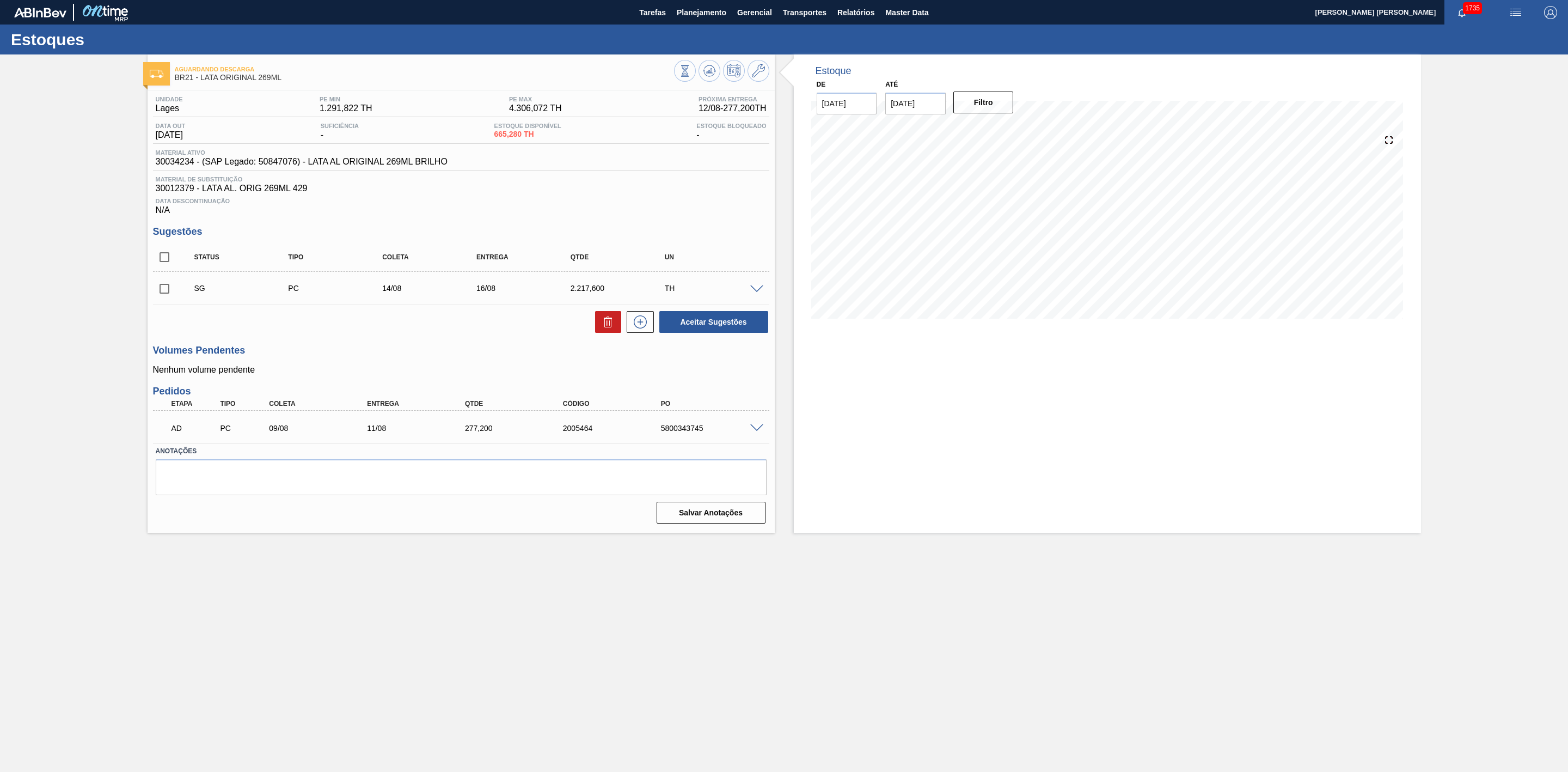
click at [164, 291] on input "checkbox" at bounding box center [164, 288] width 23 height 23
click at [613, 329] on icon at bounding box center [608, 322] width 13 height 13
checkbox input "false"
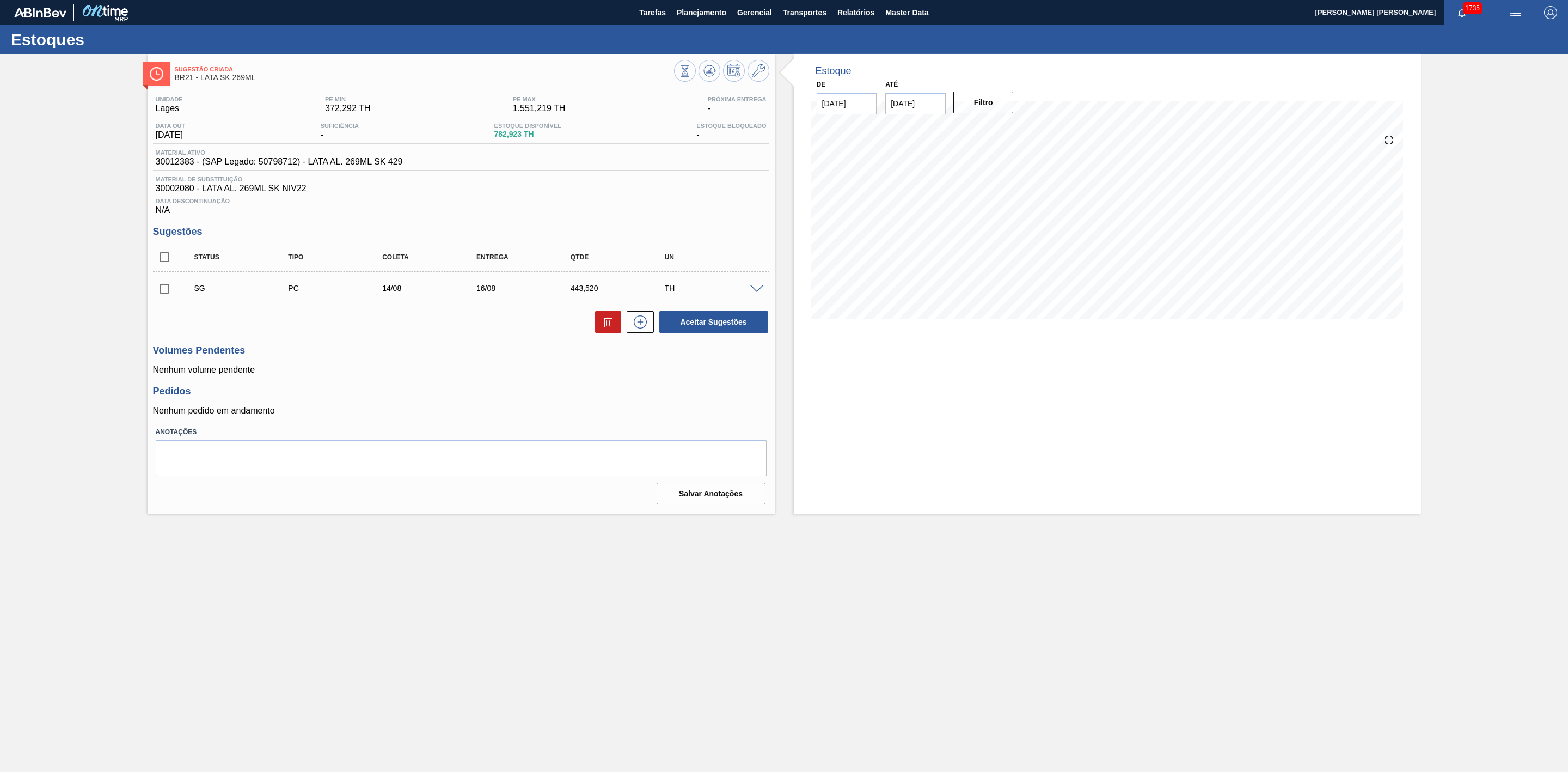
click at [169, 299] on input "checkbox" at bounding box center [164, 288] width 23 height 23
click at [602, 327] on icon at bounding box center [608, 322] width 13 height 13
checkbox input "false"
